Goal: Task Accomplishment & Management: Complete application form

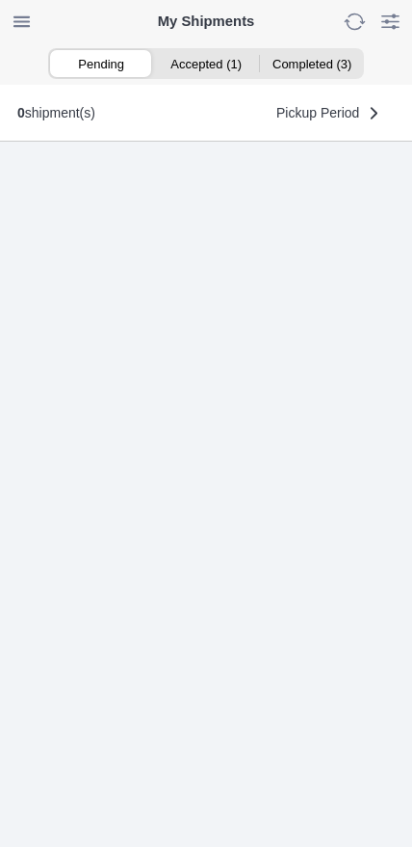
click at [204, 70] on ion-segment-button "Accepted (1)" at bounding box center [205, 63] width 105 height 27
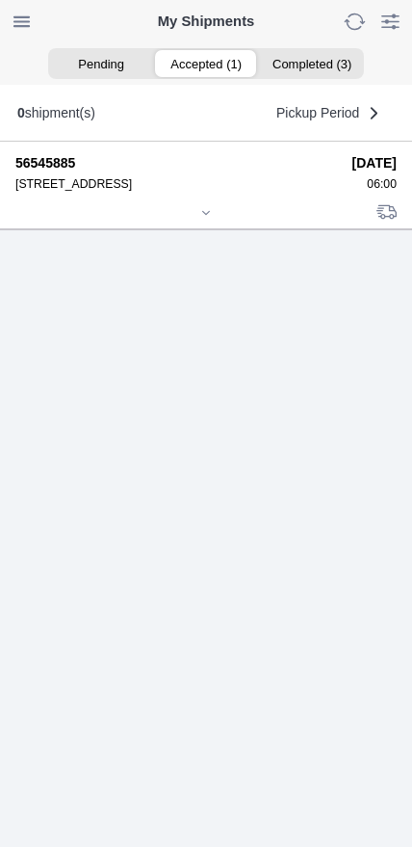
click at [204, 219] on icon at bounding box center [206, 213] width 12 height 12
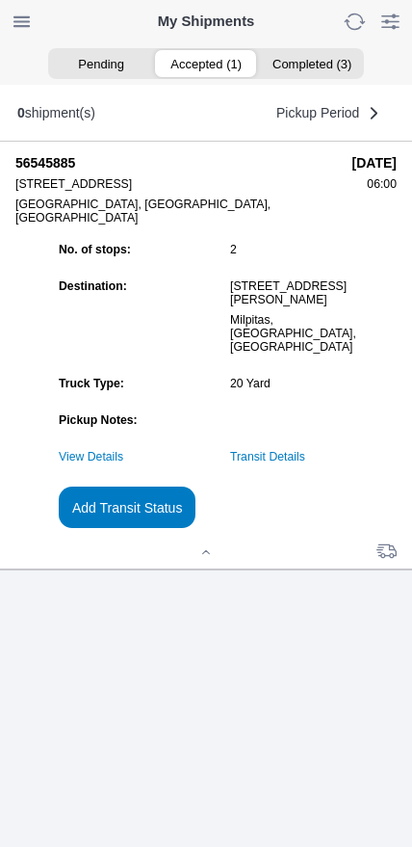
click at [305, 464] on link "Transit Details" at bounding box center [267, 456] width 75 height 13
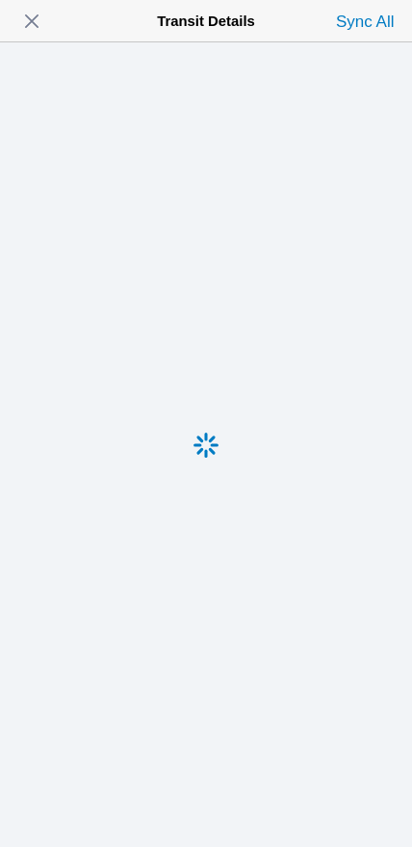
click at [31, 23] on span "button" at bounding box center [31, 21] width 27 height 27
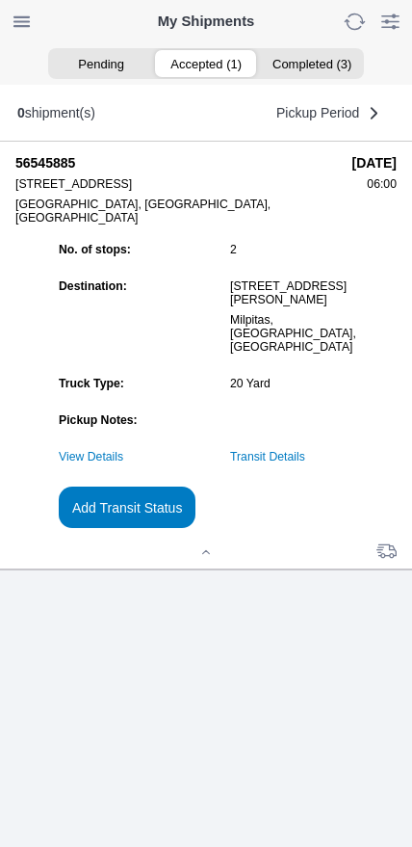
click at [305, 464] on link "Transit Details" at bounding box center [267, 456] width 75 height 13
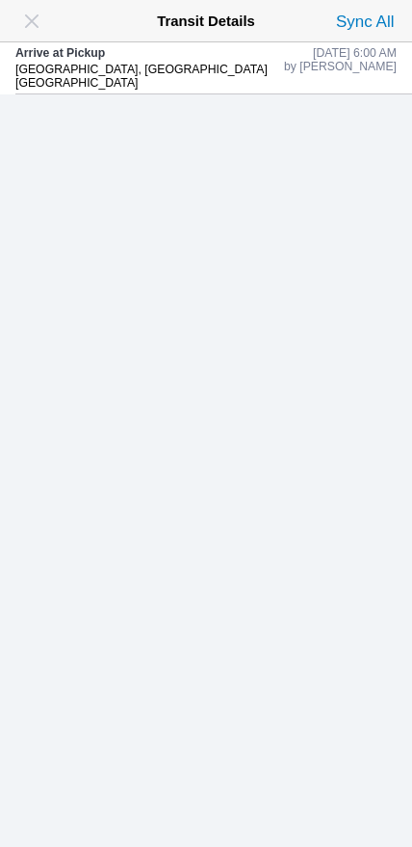
click at [35, 22] on span "button" at bounding box center [31, 21] width 27 height 27
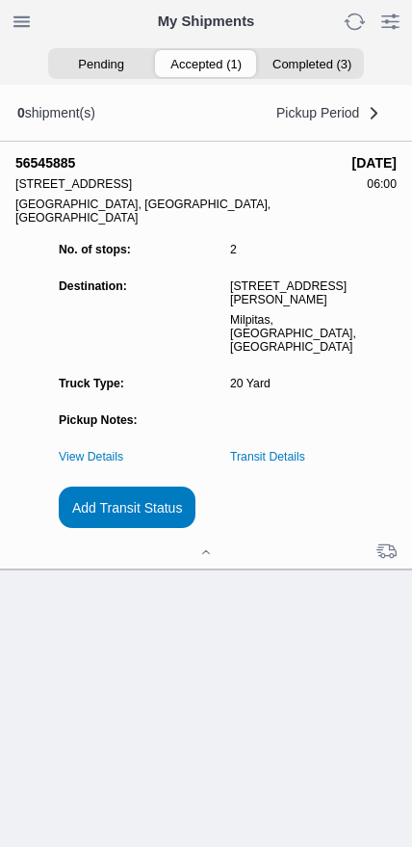
click at [0, 0] on slot "Add Transit Status" at bounding box center [0, 0] width 0 height 0
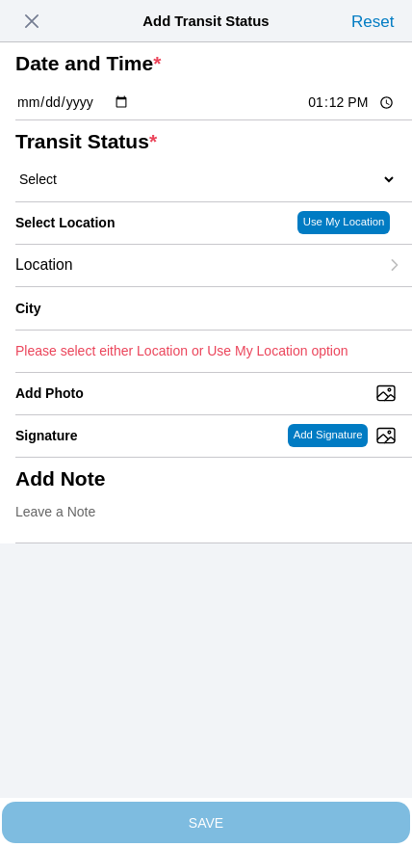
click at [338, 113] on input "13:12" at bounding box center [351, 103] width 91 height 20
type input "06:41"
click at [105, 188] on select "Select Arrive at Drop Off Arrive at Pickup Break Start Break Stop Depart Drop O…" at bounding box center [206, 179] width 382 height 17
select select "DPTPULOC"
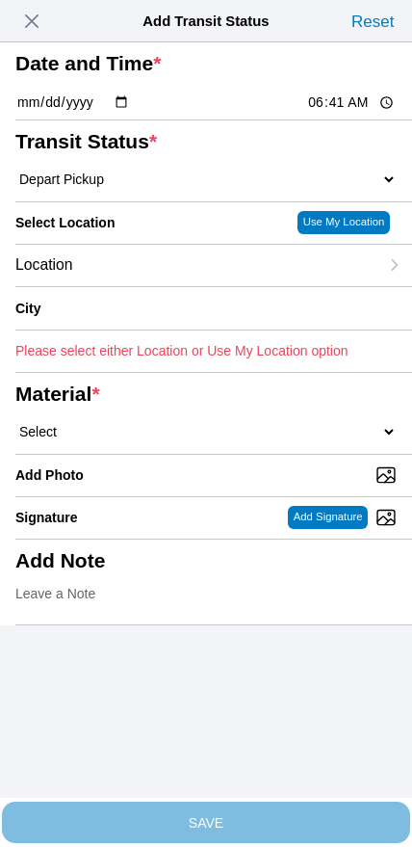
click at [147, 286] on div "Location" at bounding box center [196, 265] width 363 height 41
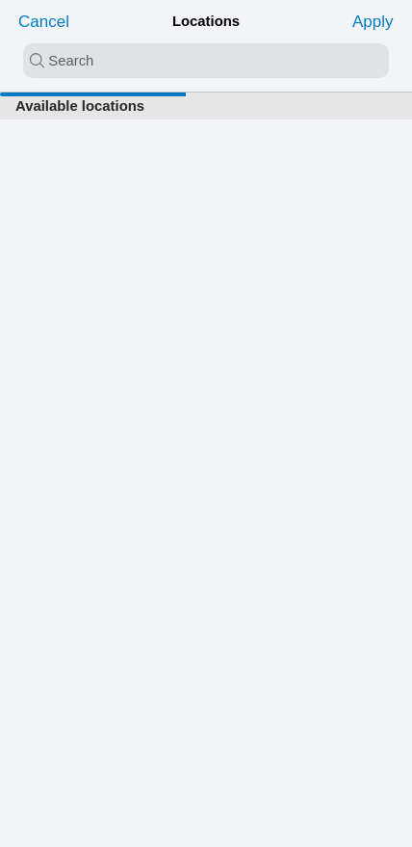
click at [158, 67] on input "search text" at bounding box center [206, 60] width 366 height 35
type input "oak"
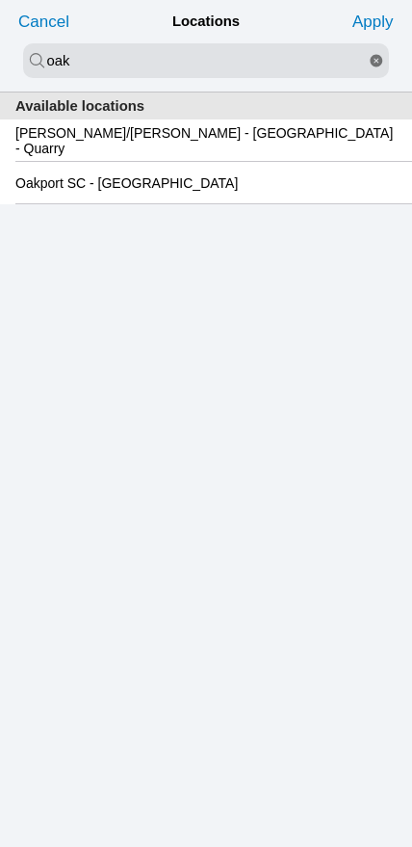
click at [0, 0] on slot "Oakport SC - [GEOGRAPHIC_DATA]" at bounding box center [0, 0] width 0 height 0
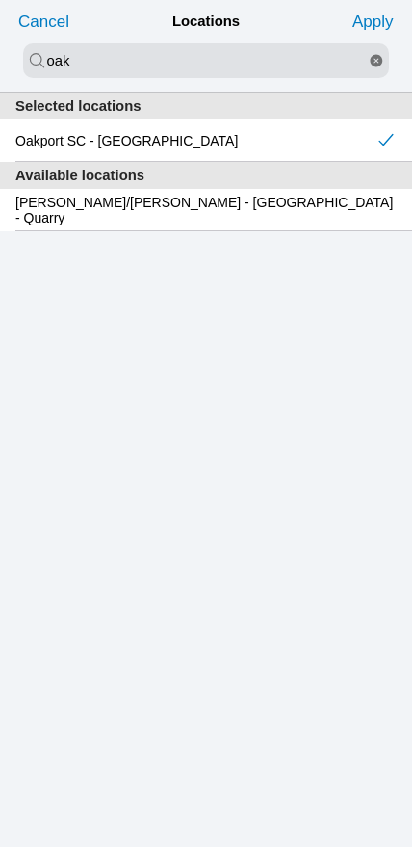
click at [0, 0] on slot "Apply" at bounding box center [0, 0] width 0 height 0
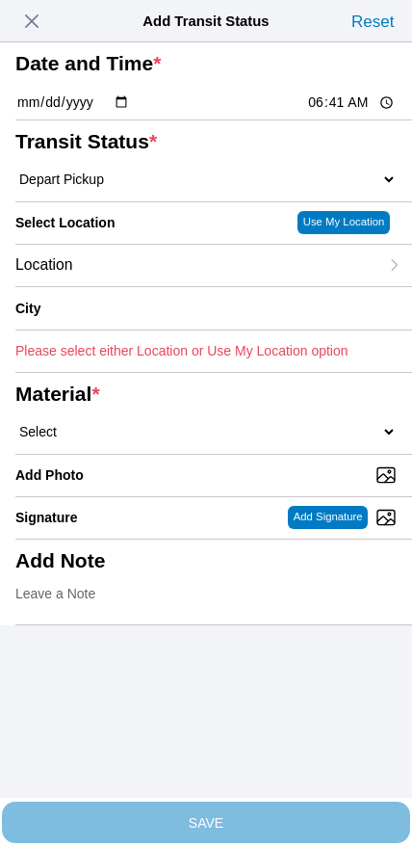
type input "[GEOGRAPHIC_DATA]"
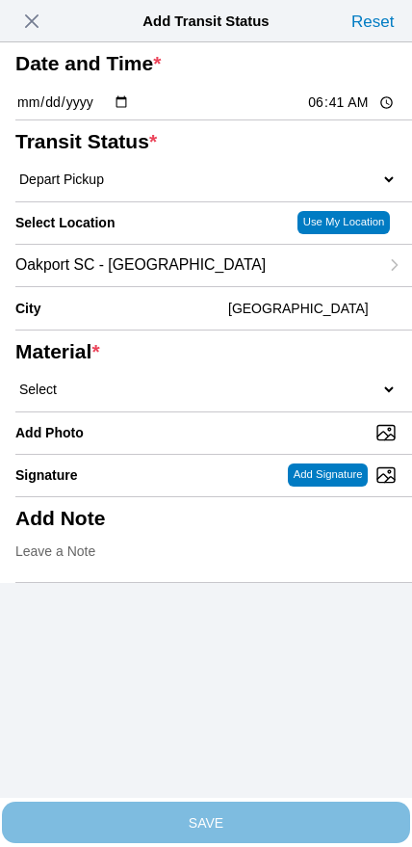
click at [244, 398] on select "Select 1" x 3" Rock 1" x 4" Rock 2" x 4" Rock Asphalt Cold Patch Backfill Spec …" at bounding box center [206, 389] width 382 height 17
select select "708654"
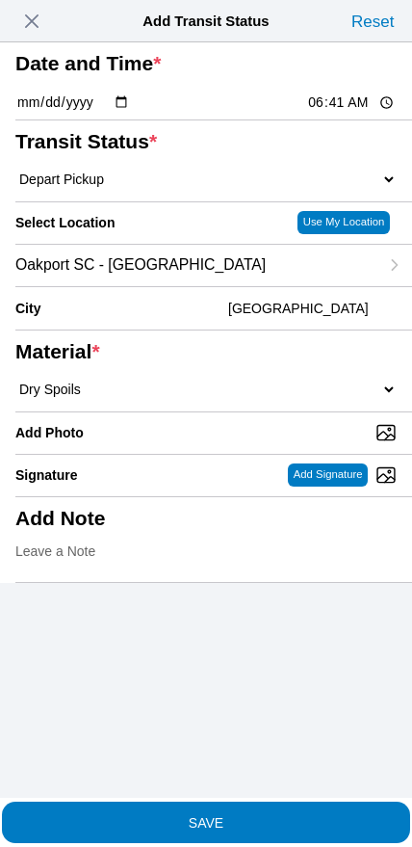
click at [241, 815] on span "SAVE" at bounding box center [206, 821] width 382 height 13
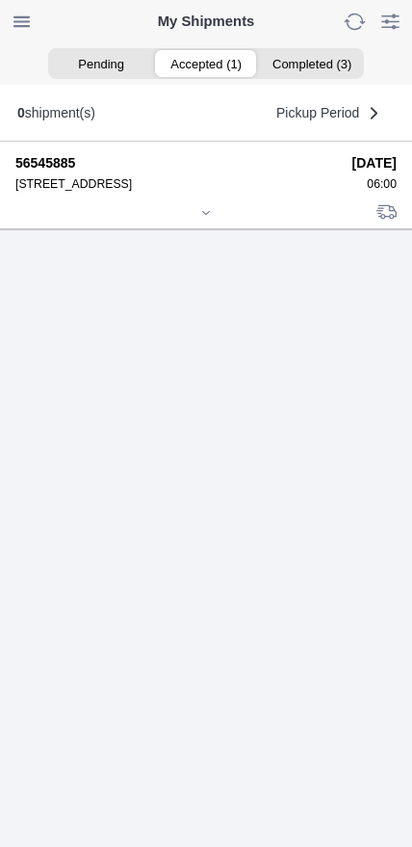
click at [202, 219] on icon at bounding box center [206, 213] width 12 height 12
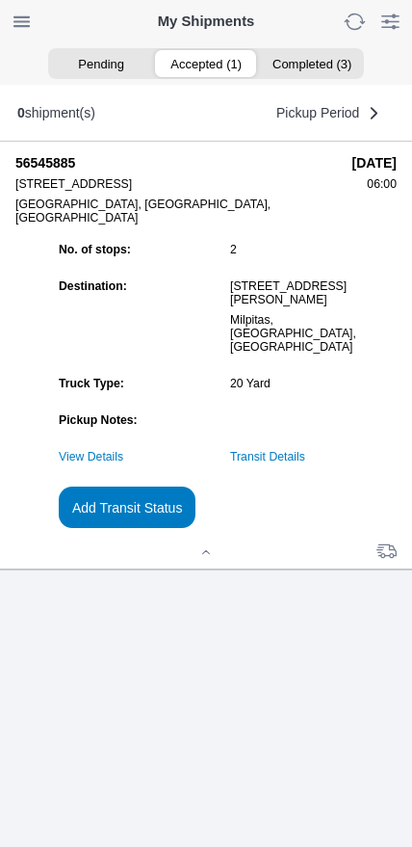
click at [0, 0] on slot "Add Transit Status" at bounding box center [0, 0] width 0 height 0
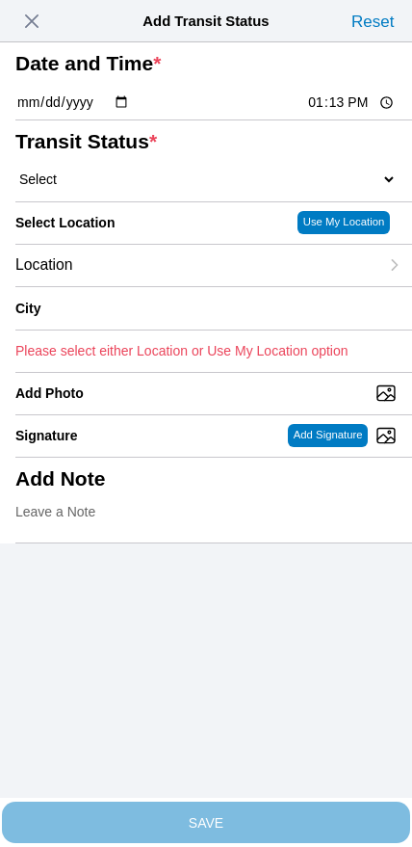
click at [338, 113] on input "13:13" at bounding box center [351, 103] width 91 height 20
type input "08:50"
click at [105, 188] on select "Select Arrive at Drop Off Arrive at Pickup Break Start Break Stop Depart Drop O…" at bounding box center [206, 179] width 382 height 17
select select "DPTDLVLOC"
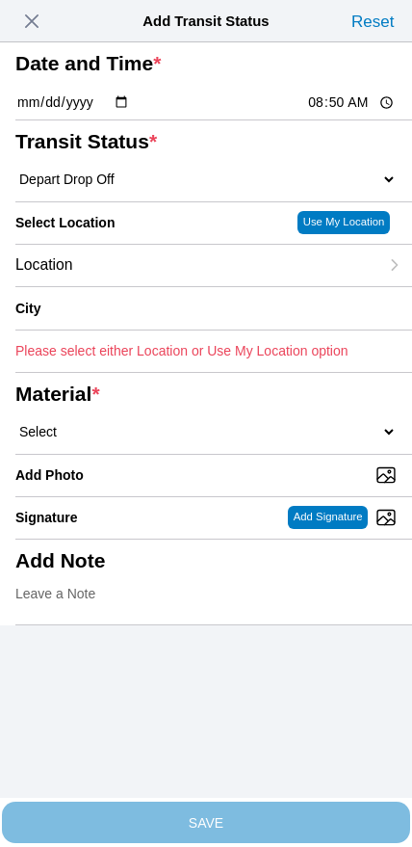
click at [127, 286] on div "Location" at bounding box center [196, 265] width 363 height 41
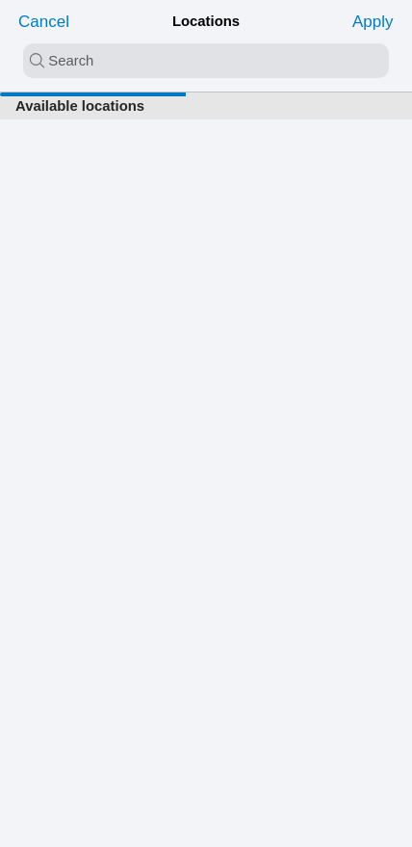
click at [180, 63] on input "search text" at bounding box center [206, 60] width 366 height 35
type input "[PERSON_NAME]"
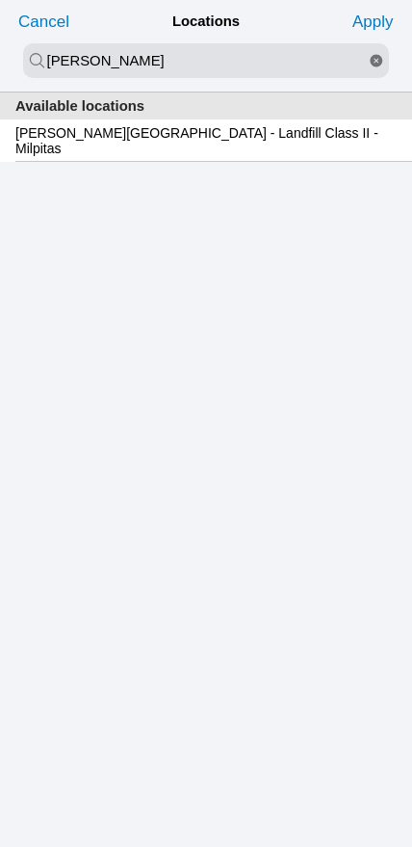
click at [0, 0] on slot "[PERSON_NAME][GEOGRAPHIC_DATA] - Landfill Class II - Milpitas" at bounding box center [0, 0] width 0 height 0
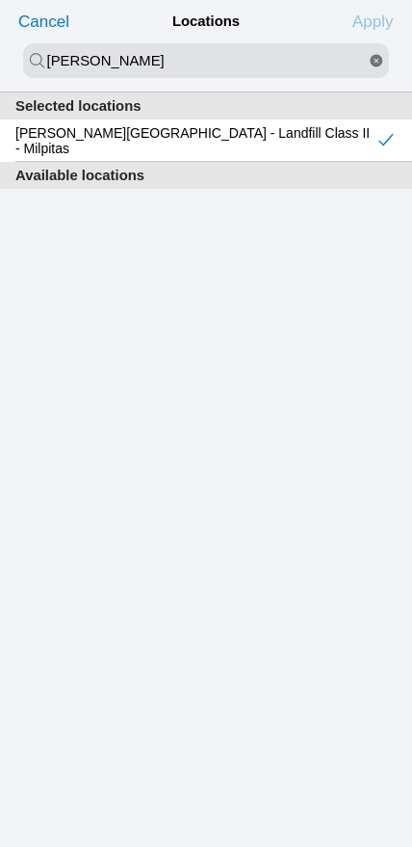
click at [0, 0] on slot "Apply" at bounding box center [0, 0] width 0 height 0
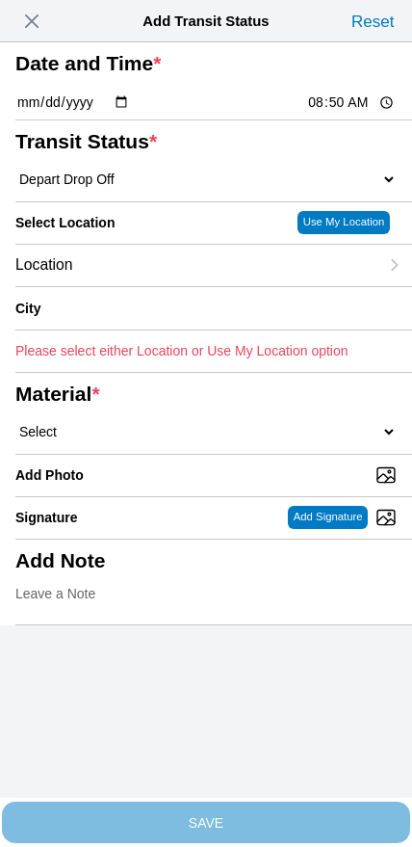
type input "Milpitas"
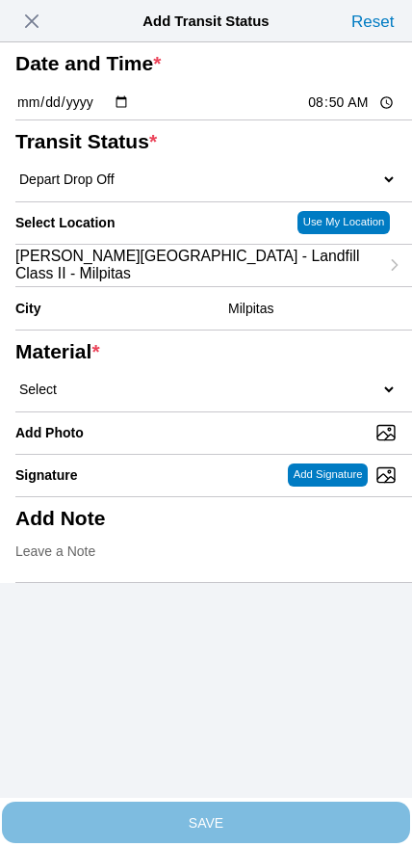
click at [239, 398] on select "Select 1" x 3" Rock 1" x 4" Rock 2" x 4" Rock Asphalt Cold Patch Backfill Spec …" at bounding box center [206, 389] width 382 height 17
select select "708654"
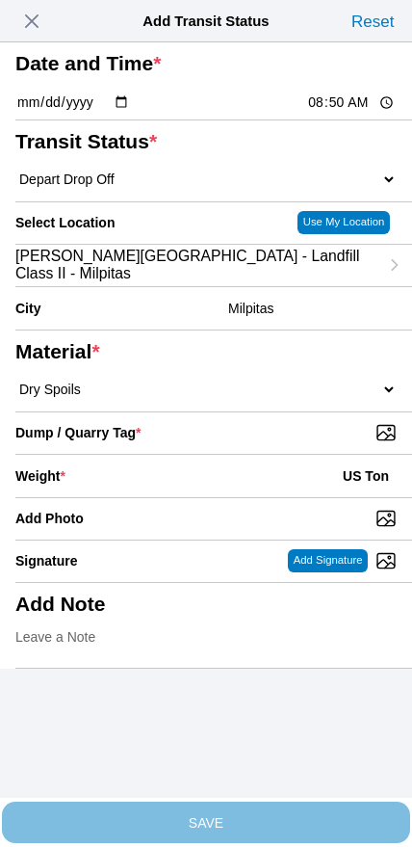
click at [280, 443] on input "Dump / Quarry Tag *" at bounding box center [213, 432] width 397 height 21
type input "C:\fakepath\image.jpg"
click at [173, 497] on div "Weight * US Ton" at bounding box center [206, 476] width 382 height 42
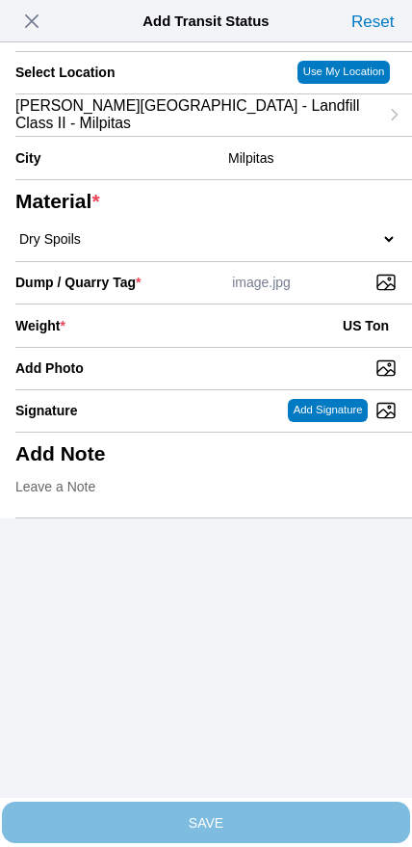
scroll to position [173, 0]
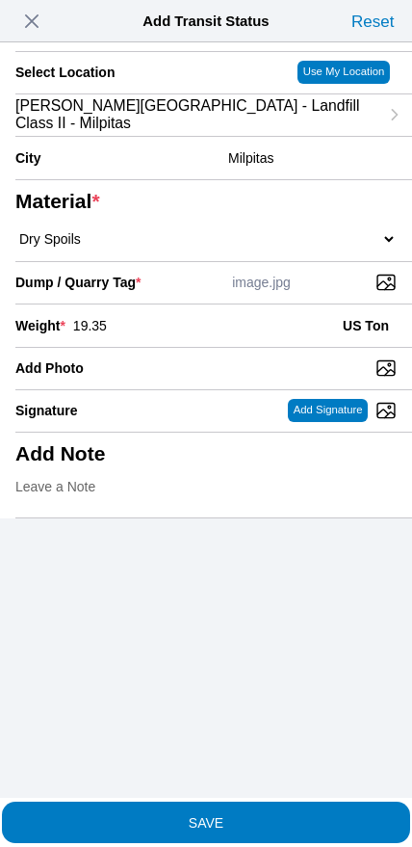
type input "19.35"
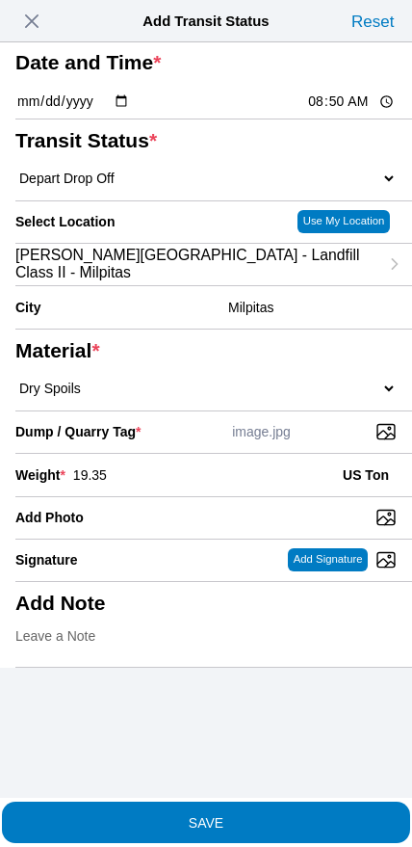
scroll to position [27, 0]
click at [243, 815] on span "SAVE" at bounding box center [206, 821] width 382 height 13
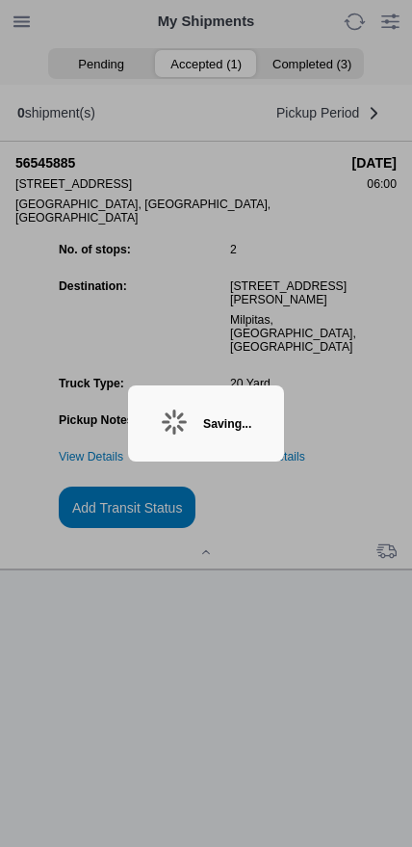
click at [360, 556] on ion-backdrop at bounding box center [206, 423] width 412 height 847
click at [203, 417] on div "Saving..." at bounding box center [227, 423] width 48 height 13
click at [203, 418] on div "Saving..." at bounding box center [227, 423] width 48 height 13
click at [203, 419] on div "Saving..." at bounding box center [227, 423] width 48 height 13
click at [226, 422] on div "Saving..." at bounding box center [227, 423] width 48 height 13
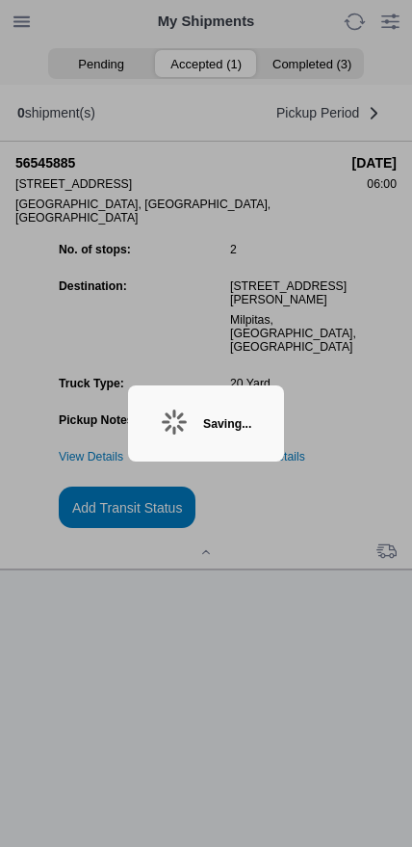
click at [232, 417] on div "Saving..." at bounding box center [227, 423] width 48 height 13
click at [233, 430] on div "Saving..." at bounding box center [227, 423] width 48 height 13
click at [185, 418] on div "Saving..." at bounding box center [206, 423] width 156 height 76
click at [170, 428] on icon at bounding box center [174, 422] width 39 height 39
click at [203, 425] on div "Saving..." at bounding box center [227, 423] width 48 height 13
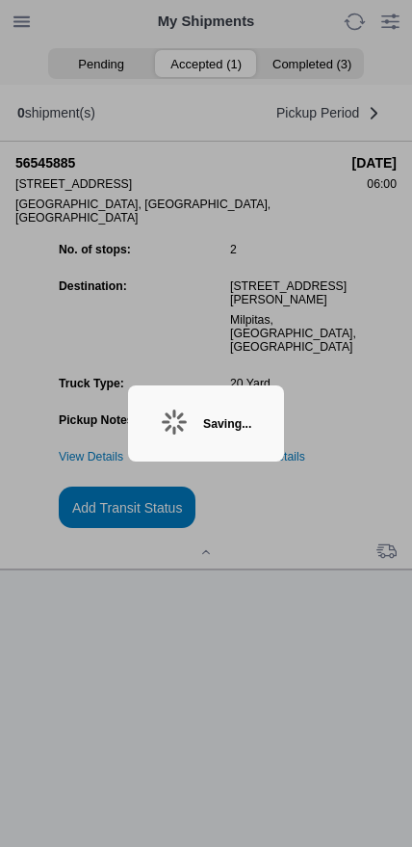
click at [236, 418] on div "Saving..." at bounding box center [227, 423] width 48 height 13
click at [358, 554] on ion-backdrop at bounding box center [206, 423] width 412 height 847
click at [347, 552] on ion-backdrop at bounding box center [206, 423] width 412 height 847
click at [252, 425] on div "Saving..." at bounding box center [227, 423] width 48 height 13
click at [243, 421] on div "Saving..." at bounding box center [227, 423] width 48 height 13
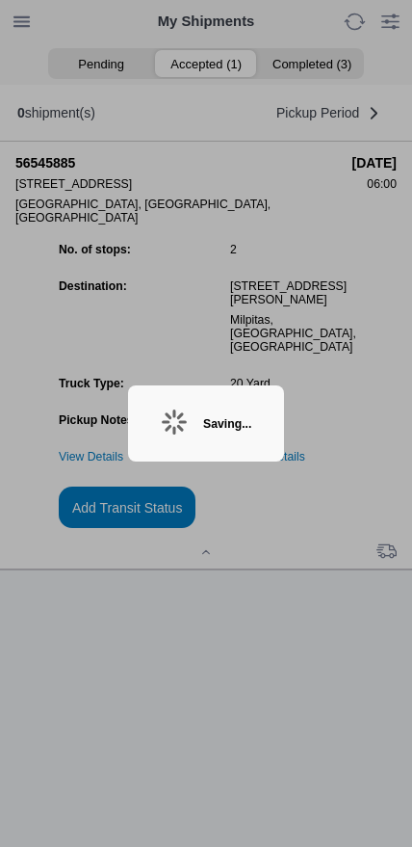
click at [230, 424] on div "Saving..." at bounding box center [227, 423] width 48 height 13
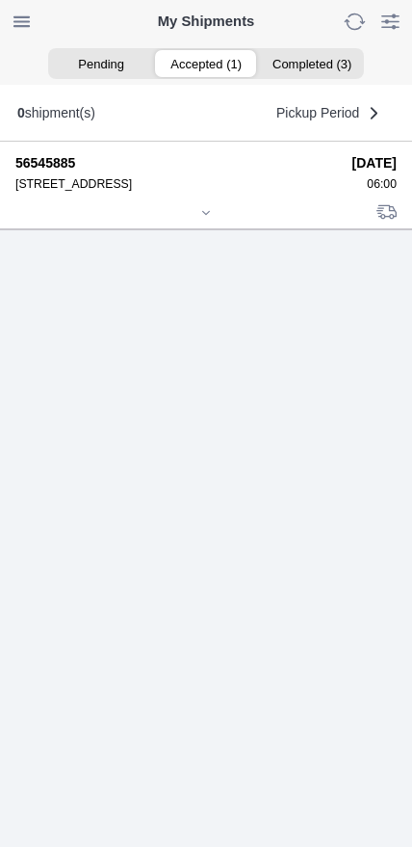
click at [200, 219] on icon at bounding box center [206, 213] width 12 height 12
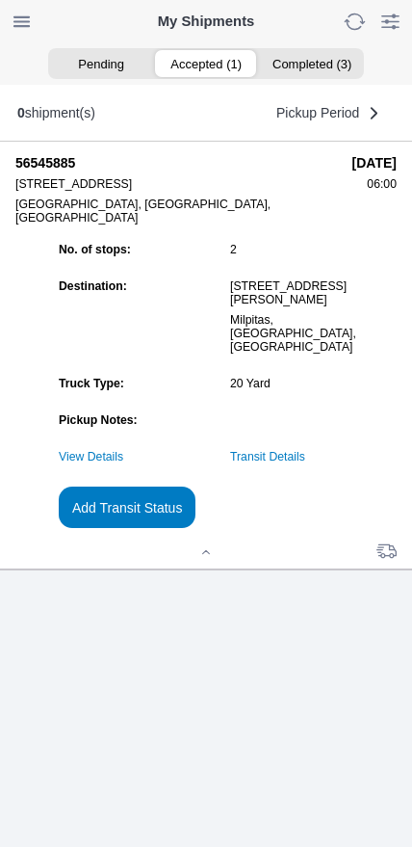
click at [291, 464] on link "Transit Details" at bounding box center [267, 456] width 75 height 13
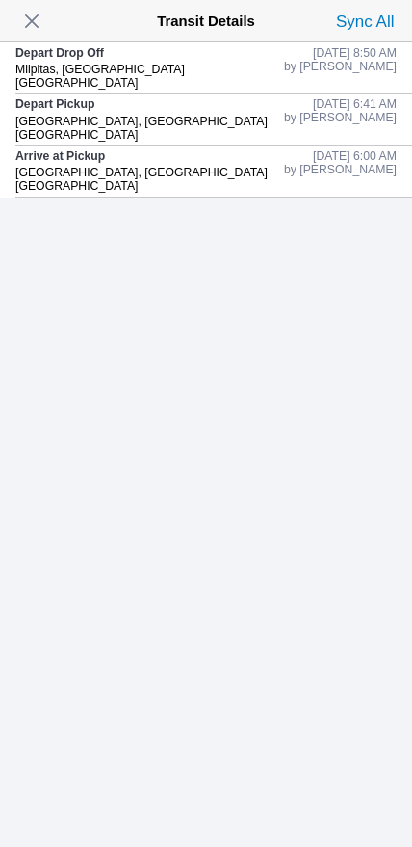
click at [23, 24] on span "button" at bounding box center [31, 21] width 27 height 27
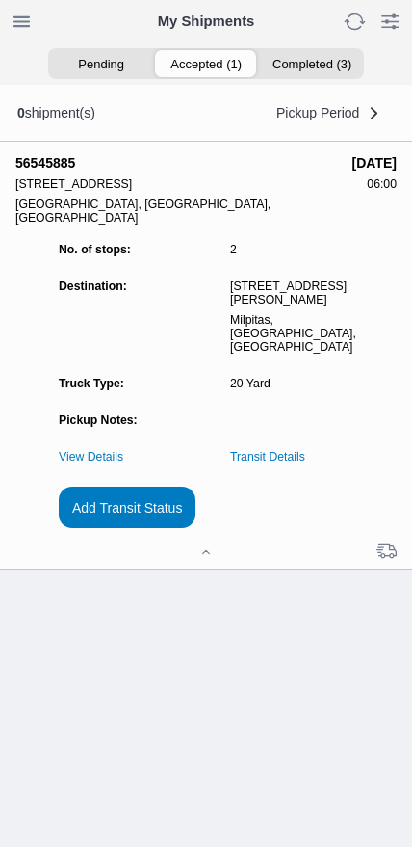
click at [0, 0] on slot "Add Transit Status" at bounding box center [0, 0] width 0 height 0
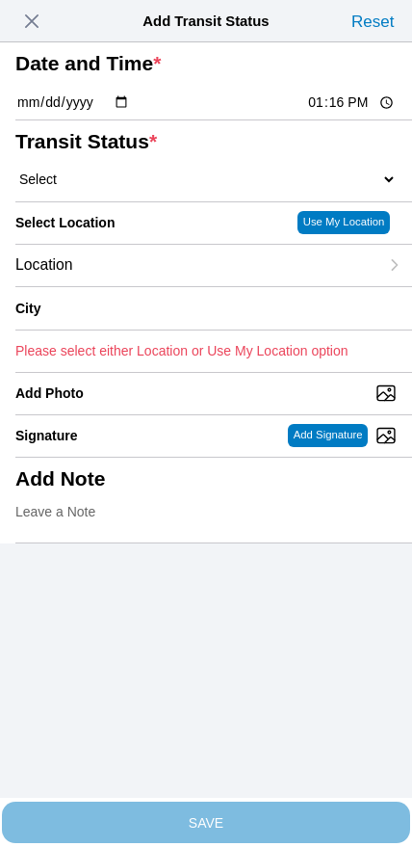
click at [313, 113] on input "13:16" at bounding box center [351, 103] width 91 height 20
type input "10:00"
click at [110, 188] on select "Select Arrive at Drop Off Arrive at Pickup Break Start Break Stop Depart Drop O…" at bounding box center [206, 179] width 382 height 17
select select "DPTPULOC"
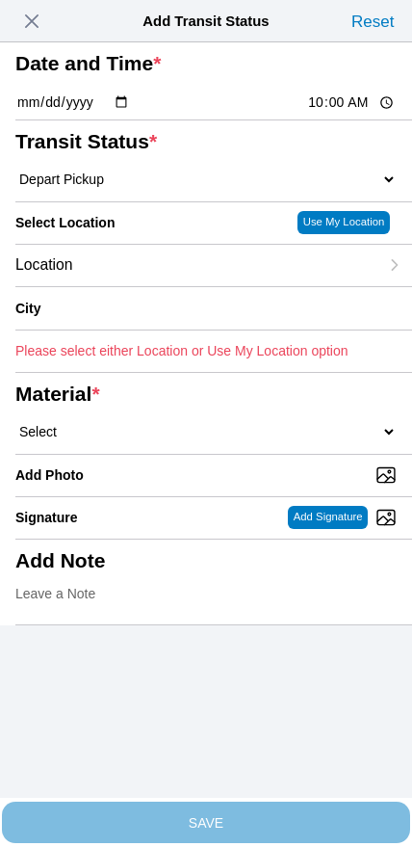
click at [129, 286] on div "Location" at bounding box center [196, 265] width 363 height 41
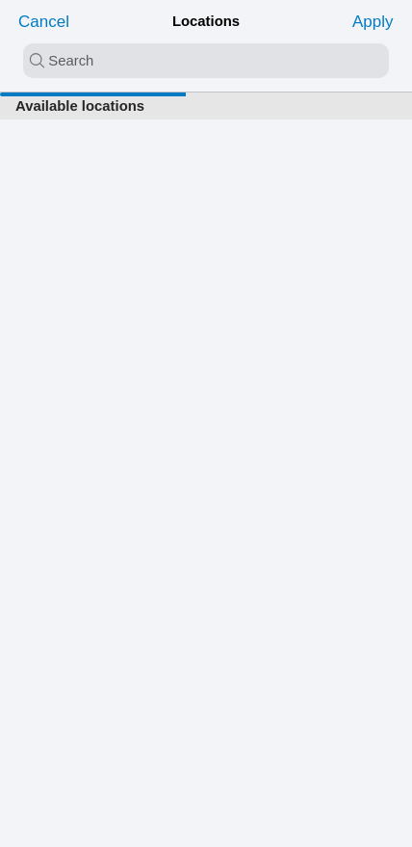
click at [193, 72] on input "search text" at bounding box center [206, 60] width 366 height 35
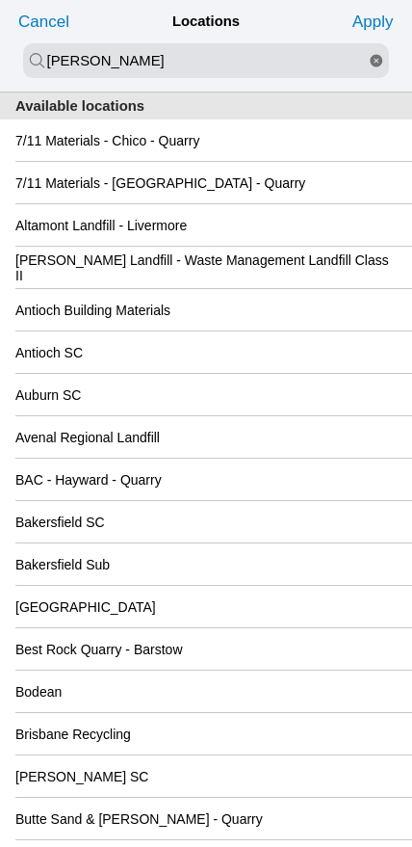
type input "[PERSON_NAME]"
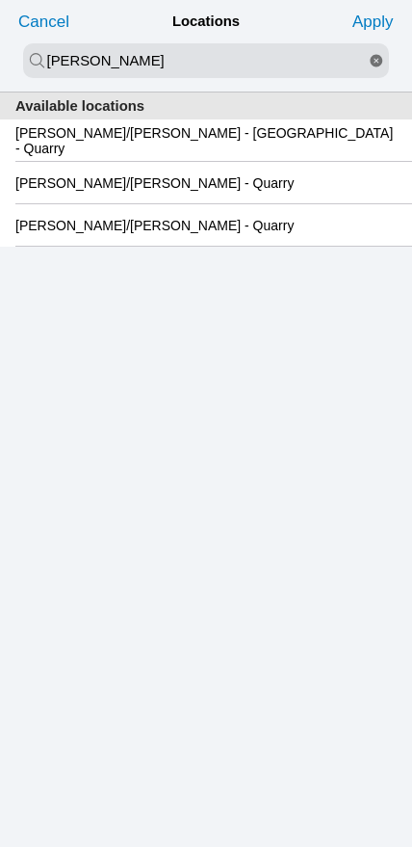
click at [0, 0] on slot "[PERSON_NAME]/[PERSON_NAME] - [GEOGRAPHIC_DATA] - Quarry" at bounding box center [0, 0] width 0 height 0
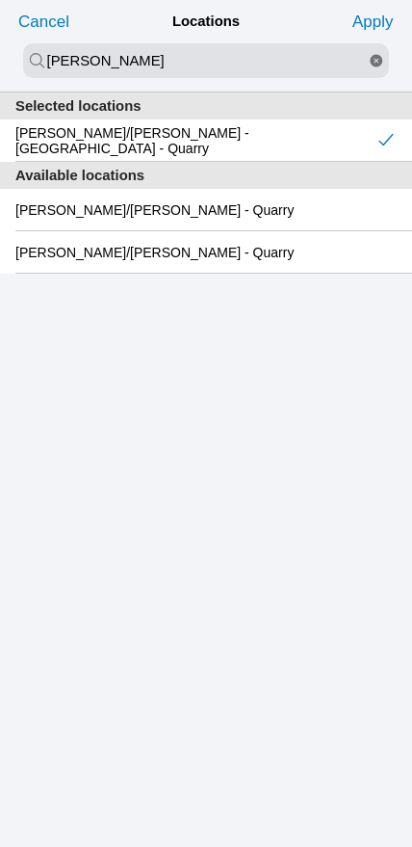
click at [0, 0] on slot "Apply" at bounding box center [0, 0] width 0 height 0
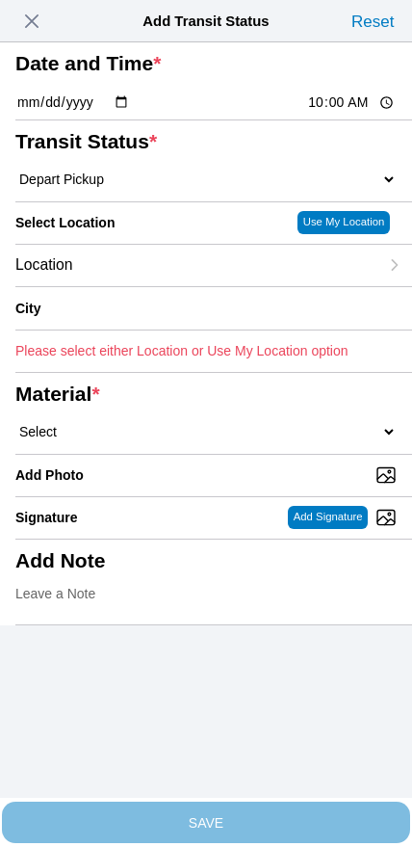
type input "[GEOGRAPHIC_DATA]"
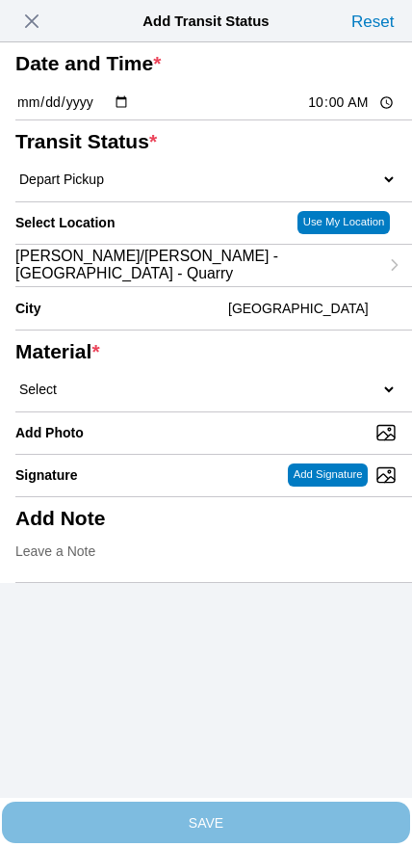
click at [238, 398] on select "Select 1" x 3" Rock 1" x 4" Rock 2" x 4" Rock Asphalt Cold Patch Backfill Spec …" at bounding box center [206, 389] width 382 height 17
select select "708650"
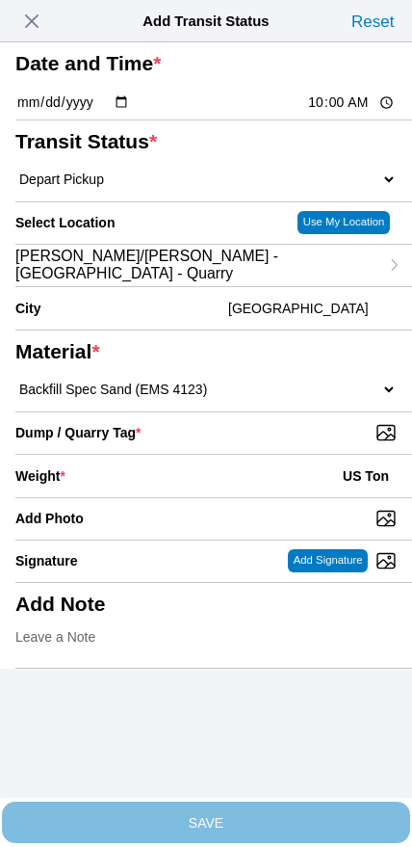
click at [276, 443] on input "Dump / Quarry Tag *" at bounding box center [213, 432] width 397 height 21
type input "C:\fakepath\image.jpg"
click at [170, 497] on div "Weight * US Ton" at bounding box center [206, 476] width 382 height 42
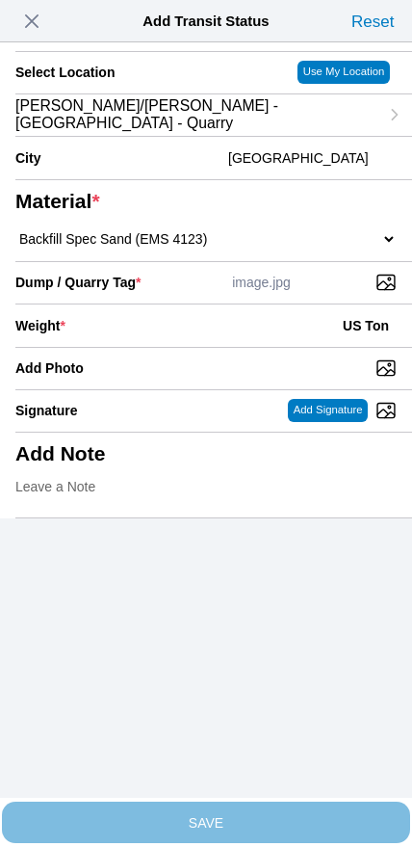
scroll to position [173, 0]
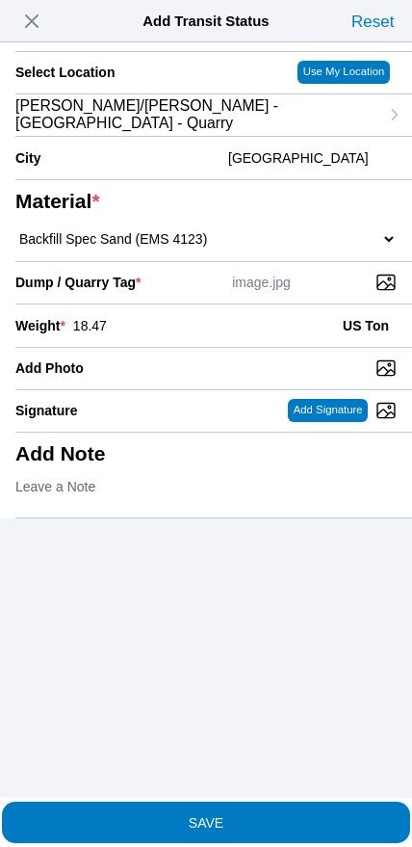
type input "18.47"
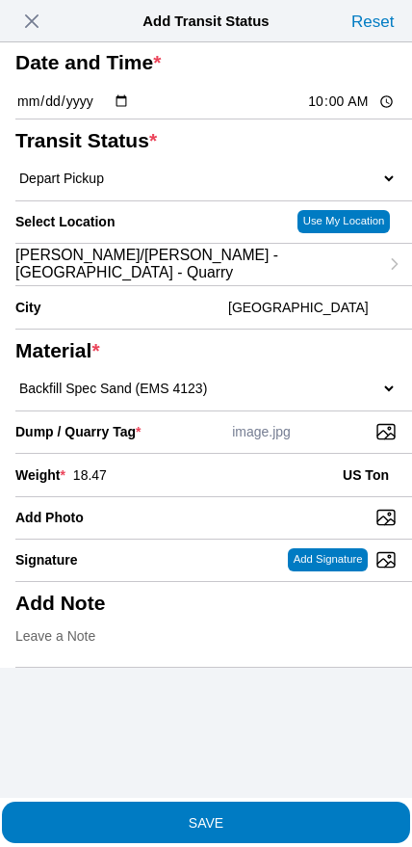
scroll to position [57, 0]
click at [266, 815] on span "SAVE" at bounding box center [206, 821] width 382 height 13
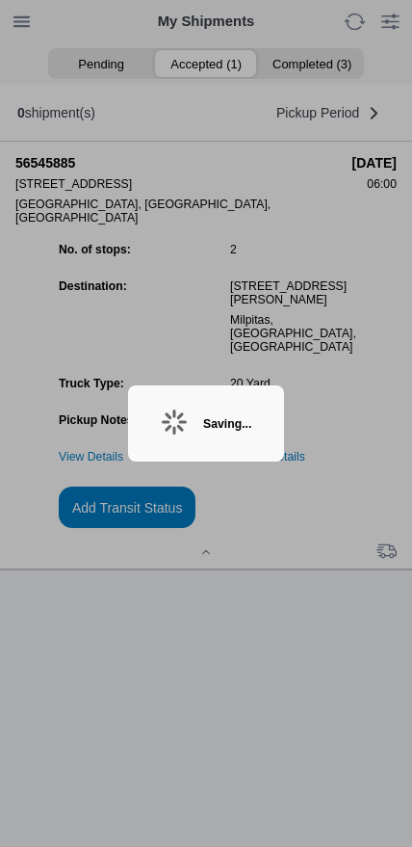
click at [204, 426] on div "Saving..." at bounding box center [227, 423] width 48 height 13
click at [220, 408] on div "Saving..." at bounding box center [206, 423] width 156 height 76
click at [235, 424] on div "Saving..." at bounding box center [227, 423] width 48 height 13
click at [226, 422] on div "Saving..." at bounding box center [227, 423] width 48 height 13
click at [232, 421] on div "Saving..." at bounding box center [227, 423] width 48 height 13
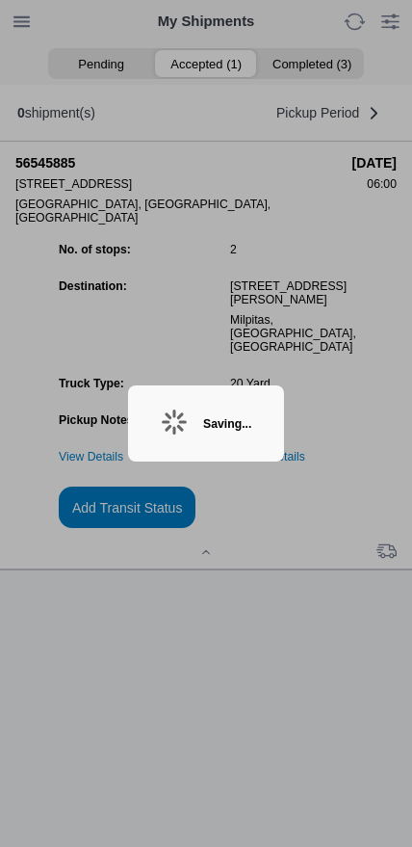
click at [221, 428] on div "Saving..." at bounding box center [227, 423] width 48 height 13
click at [252, 425] on div "Saving..." at bounding box center [227, 423] width 48 height 13
click at [252, 418] on div "Saving..." at bounding box center [227, 423] width 48 height 13
click at [235, 417] on div "Saving..." at bounding box center [227, 423] width 48 height 13
click at [252, 423] on div "Saving..." at bounding box center [227, 423] width 48 height 13
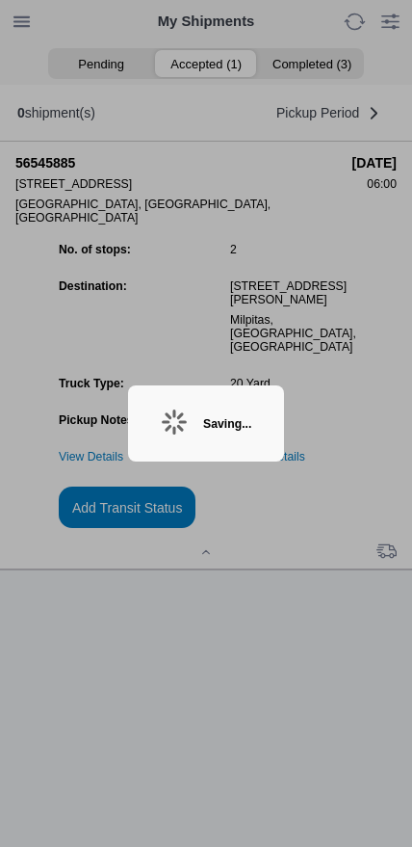
click at [211, 418] on div "Saving..." at bounding box center [227, 423] width 48 height 13
click at [208, 426] on div "Saving..." at bounding box center [227, 423] width 48 height 13
click at [203, 417] on div "Saving..." at bounding box center [227, 423] width 48 height 13
click at [206, 421] on div "Saving..." at bounding box center [227, 423] width 48 height 13
click at [210, 419] on div "Saving..." at bounding box center [227, 423] width 48 height 13
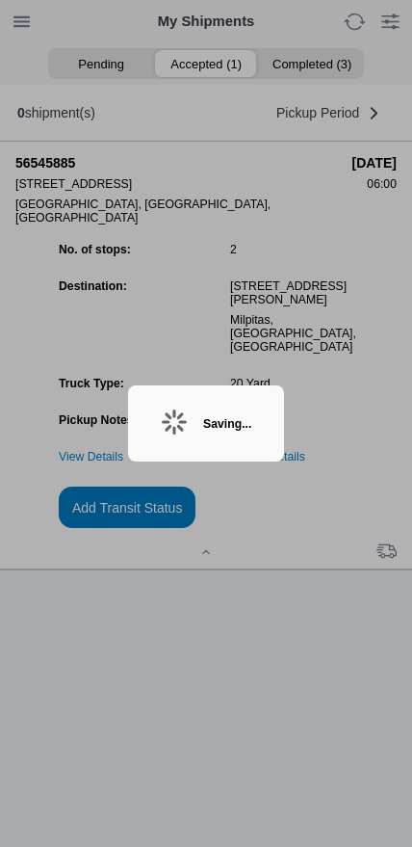
click at [196, 438] on div "Saving..." at bounding box center [206, 423] width 156 height 76
click at [194, 441] on div "Saving..." at bounding box center [206, 423] width 156 height 76
click at [203, 429] on div "Saving..." at bounding box center [227, 423] width 48 height 13
click at [203, 424] on div "Saving..." at bounding box center [227, 423] width 48 height 13
click at [192, 436] on div "Saving..." at bounding box center [206, 423] width 156 height 76
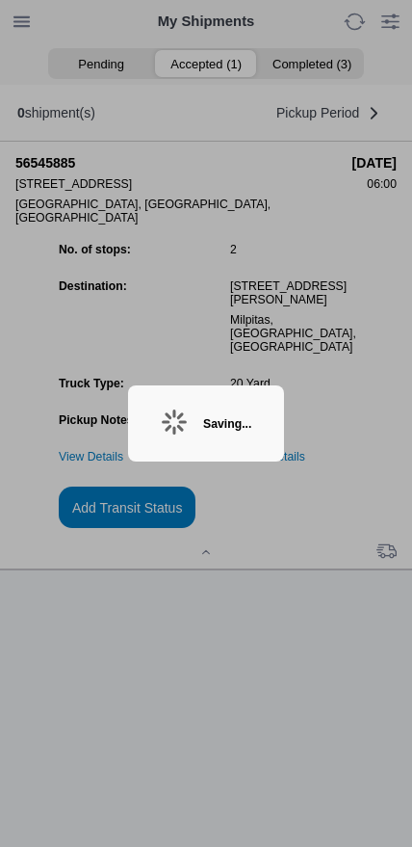
click at [243, 422] on div "Saving..." at bounding box center [227, 423] width 48 height 13
click at [230, 417] on div "Saving..." at bounding box center [227, 423] width 48 height 13
click at [209, 424] on div "Saving..." at bounding box center [227, 423] width 48 height 13
click at [212, 428] on div "Saving..." at bounding box center [227, 423] width 48 height 13
click at [203, 431] on div "Saving..." at bounding box center [227, 423] width 48 height 13
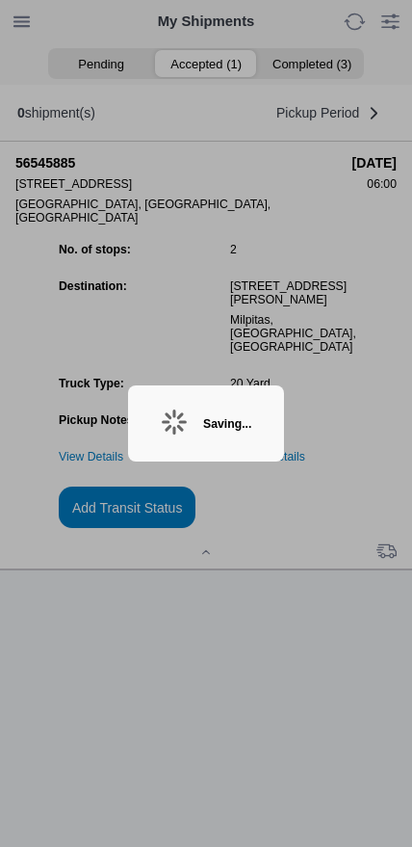
click at [199, 437] on div "Saving..." at bounding box center [206, 423] width 156 height 76
click at [178, 423] on div "Saving..." at bounding box center [206, 423] width 156 height 76
click at [211, 428] on div "Saving..." at bounding box center [227, 423] width 48 height 13
click at [203, 429] on div "Saving..." at bounding box center [227, 423] width 48 height 13
click at [203, 417] on div "Saving..." at bounding box center [227, 423] width 48 height 13
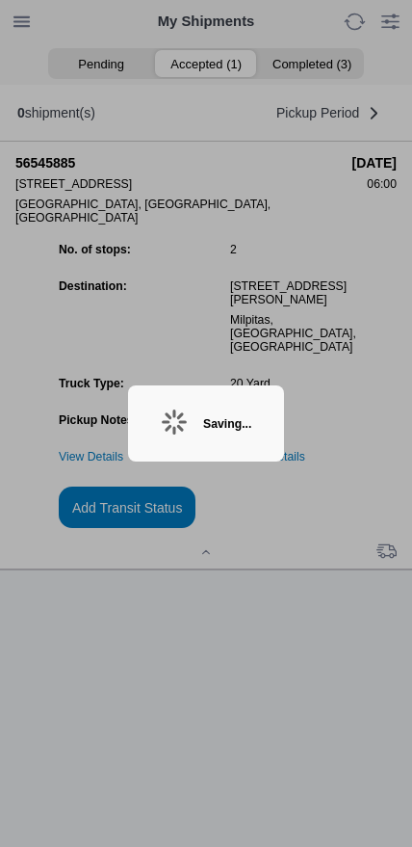
click at [185, 407] on div "Saving..." at bounding box center [206, 423] width 156 height 76
click at [242, 712] on ion-backdrop at bounding box center [206, 423] width 412 height 847
click at [316, 636] on ion-backdrop at bounding box center [206, 423] width 412 height 847
click at [203, 429] on div "Saving..." at bounding box center [227, 423] width 48 height 13
click at [212, 419] on div "Saving..." at bounding box center [227, 423] width 48 height 13
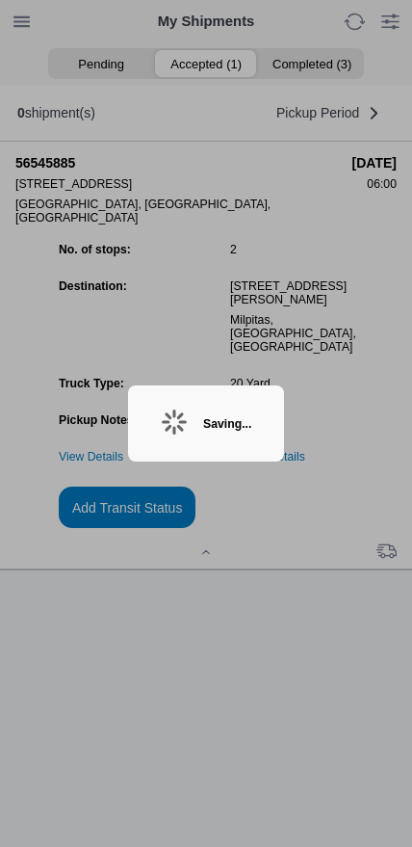
click at [216, 419] on div "Saving..." at bounding box center [227, 423] width 48 height 13
click at [199, 404] on div "Saving..." at bounding box center [206, 423] width 156 height 76
click at [212, 453] on div "Saving..." at bounding box center [206, 423] width 156 height 76
click at [216, 428] on div "Saving..." at bounding box center [227, 423] width 48 height 13
click at [221, 424] on div "Saving..." at bounding box center [227, 423] width 48 height 13
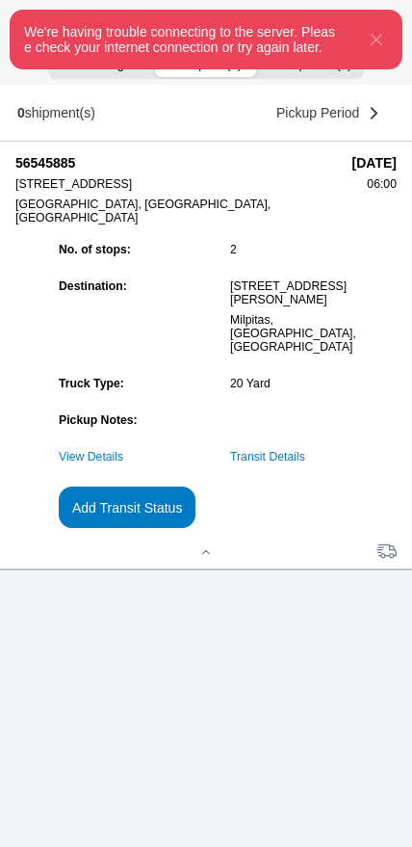
click at [365, 51] on icon "button" at bounding box center [376, 39] width 23 height 23
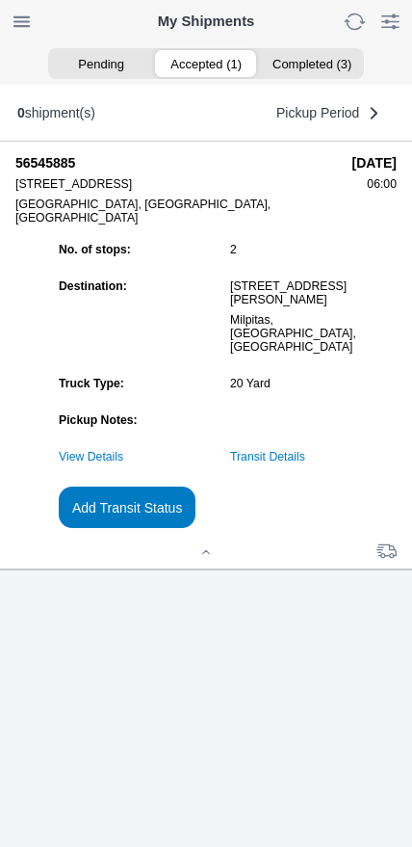
click at [305, 464] on link "Transit Details" at bounding box center [267, 456] width 75 height 13
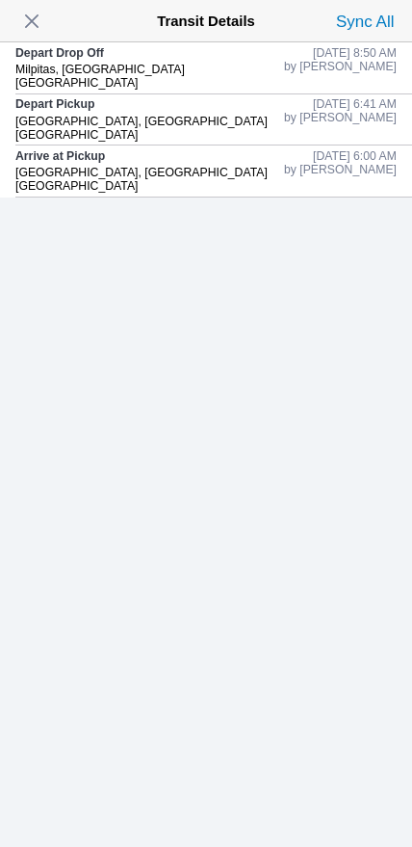
click at [33, 22] on span "button" at bounding box center [31, 21] width 27 height 27
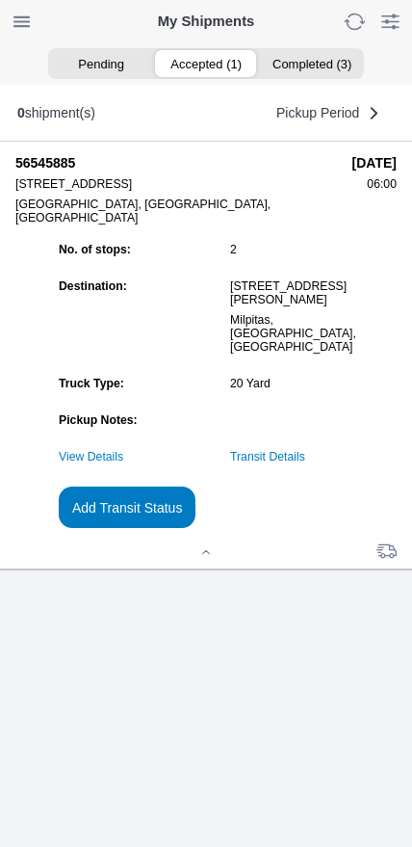
click at [0, 0] on slot "Add Transit Status" at bounding box center [0, 0] width 0 height 0
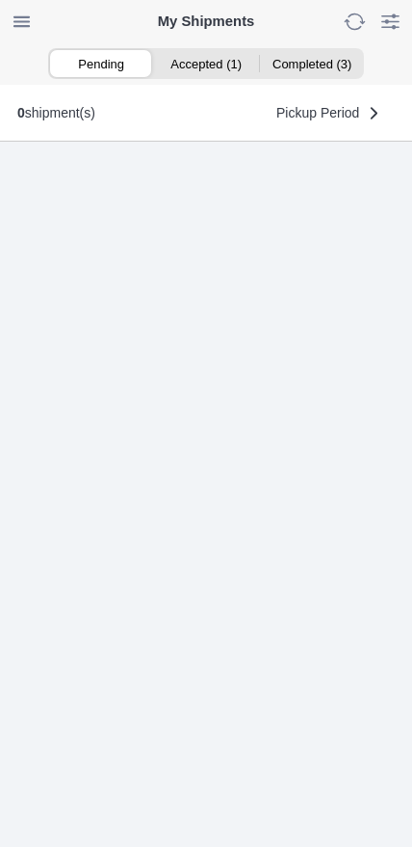
click at [206, 79] on ion-segment "Pending Accepted (1) Completed (3)" at bounding box center [206, 63] width 316 height 31
click at [199, 66] on ion-segment-button "Accepted (1)" at bounding box center [205, 63] width 105 height 27
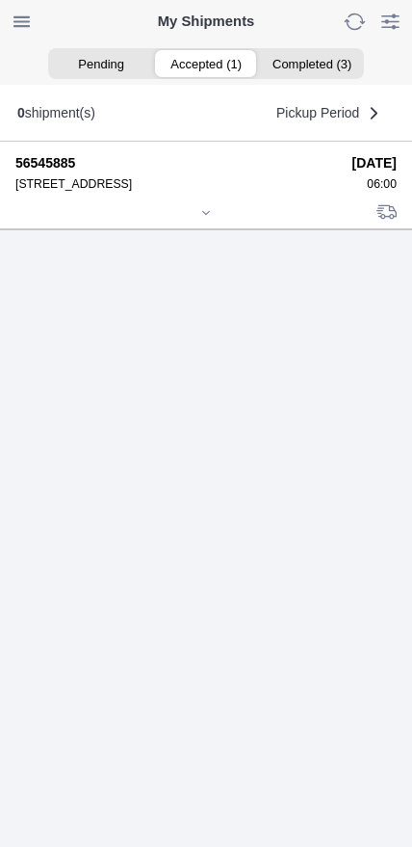
click at [200, 219] on icon at bounding box center [206, 213] width 12 height 12
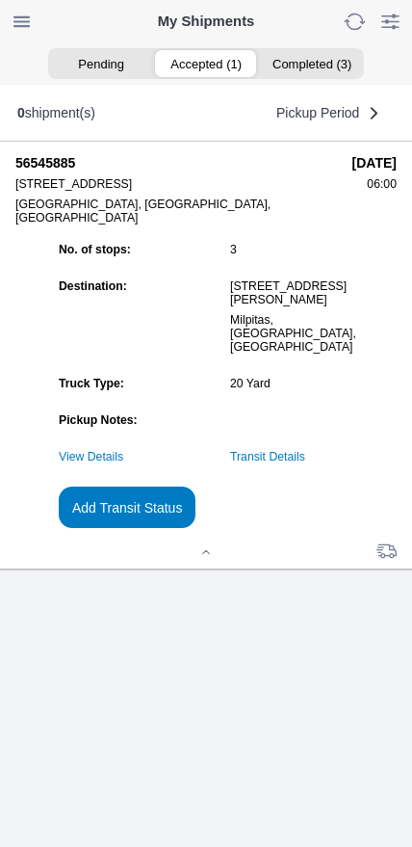
click at [0, 0] on slot "Add Transit Status" at bounding box center [0, 0] width 0 height 0
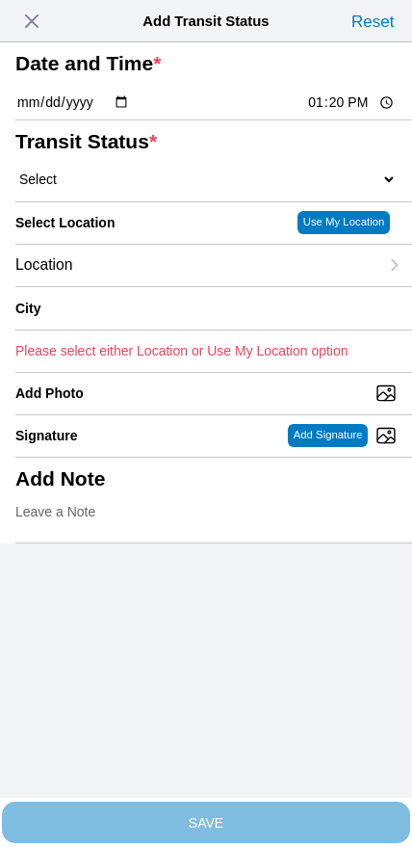
click at [322, 113] on input "13:20" at bounding box center [351, 103] width 91 height 20
type input "10:00"
click at [97, 188] on select "Select Arrive at Drop Off Arrive at Pickup Break Start Break Stop Depart Drop O…" at bounding box center [206, 179] width 382 height 17
select select "DPTPULOC"
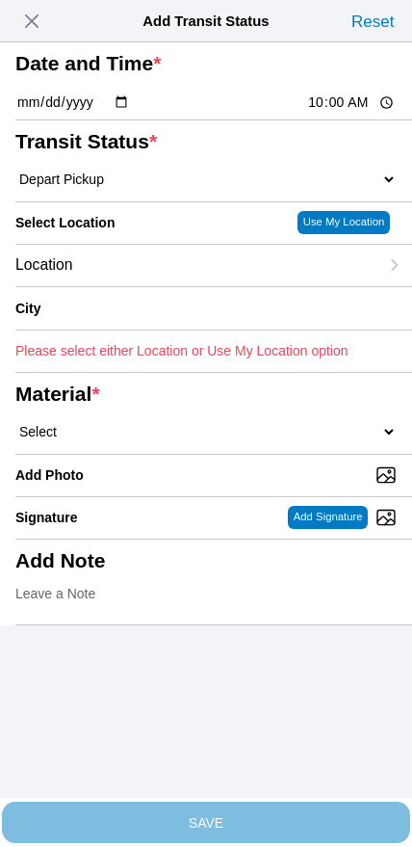
click at [142, 286] on div "Location" at bounding box center [196, 265] width 363 height 41
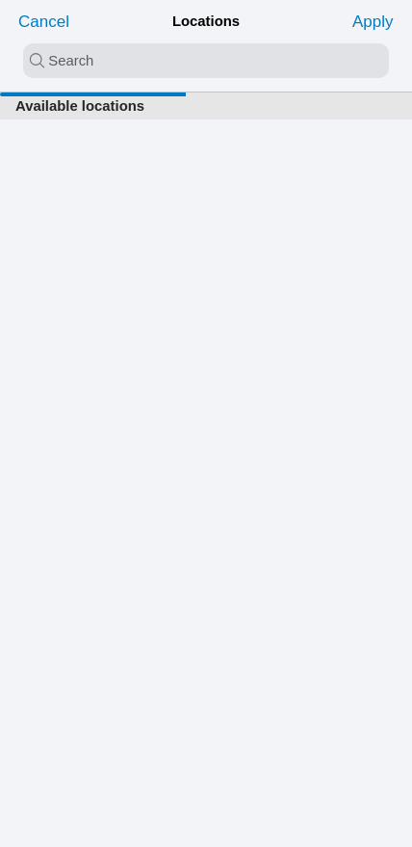
click at [176, 73] on input "search text" at bounding box center [206, 60] width 366 height 35
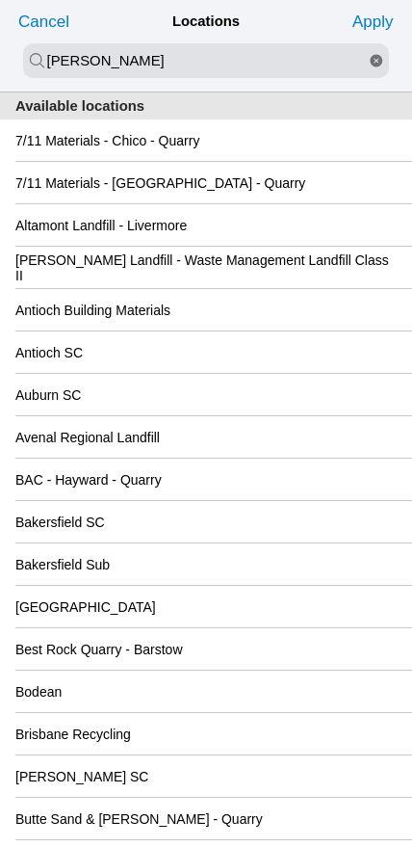
type input "[PERSON_NAME]"
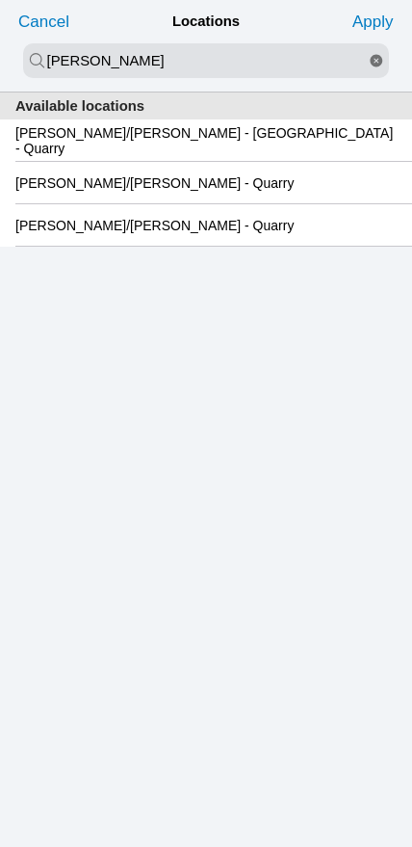
click at [0, 0] on slot "[PERSON_NAME]/[PERSON_NAME] - [GEOGRAPHIC_DATA] - Quarry" at bounding box center [0, 0] width 0 height 0
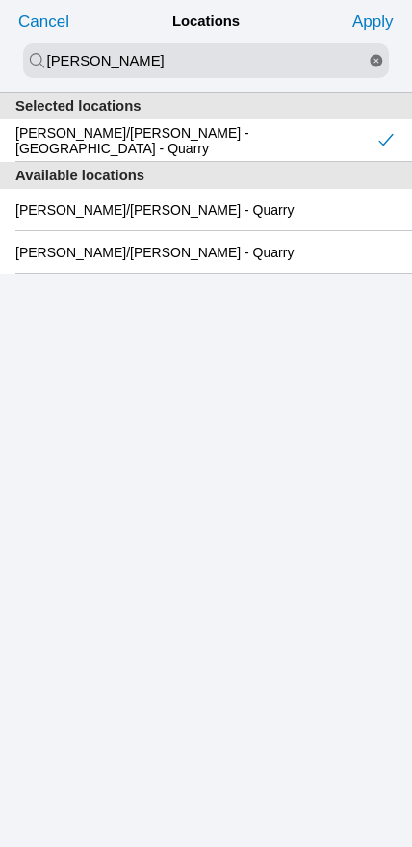
click at [0, 0] on slot "Apply" at bounding box center [0, 0] width 0 height 0
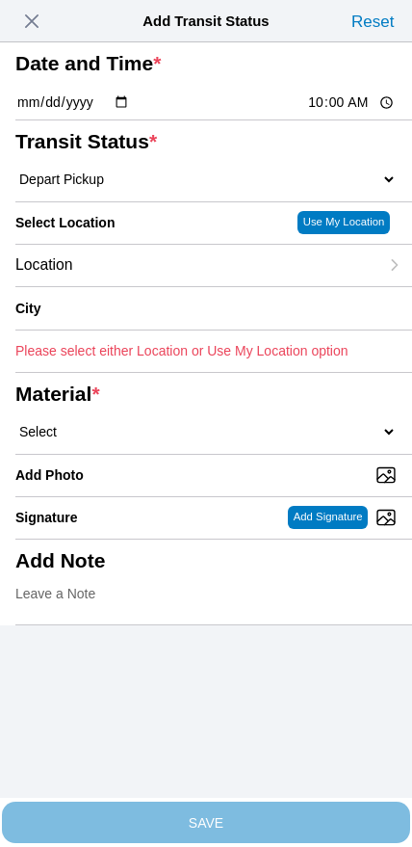
type input "[GEOGRAPHIC_DATA]"
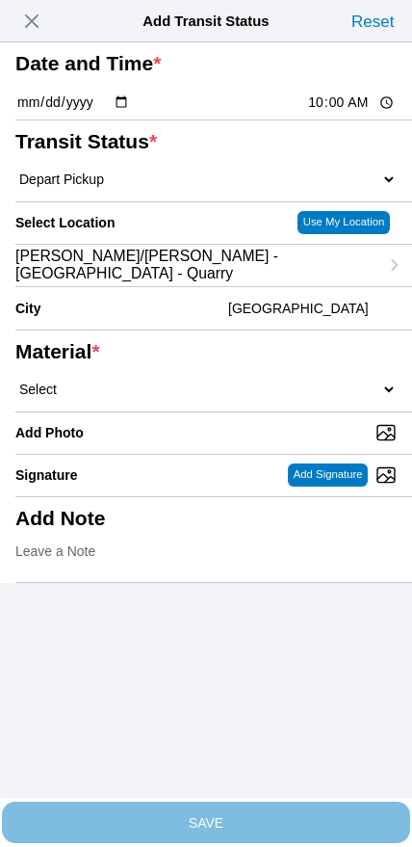
click at [236, 398] on select "Select 1" x 3" Rock 1" x 4" Rock 2" x 4" Rock Asphalt Cold Patch Backfill Spec …" at bounding box center [206, 389] width 382 height 17
select select "708650"
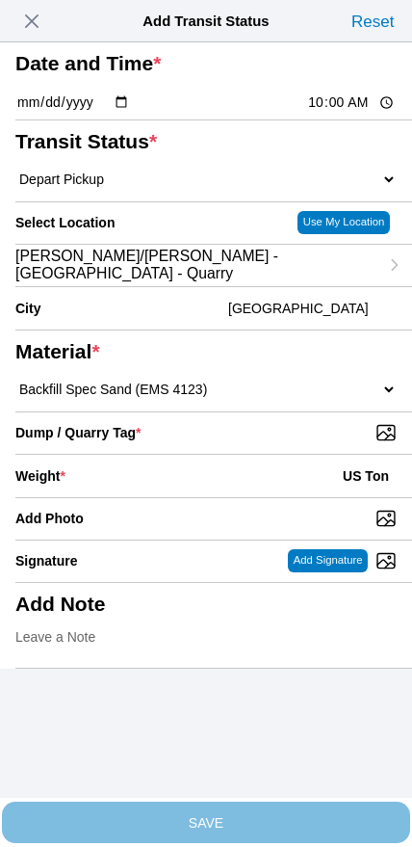
click at [282, 443] on input "Dump / Quarry Tag *" at bounding box center [213, 432] width 397 height 21
type input "C:\fakepath\image.jpg"
click at [150, 497] on div "Weight * US Ton" at bounding box center [206, 476] width 382 height 42
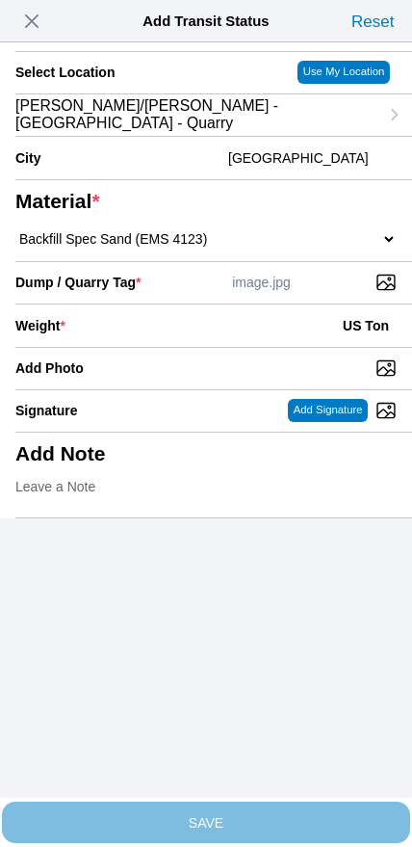
scroll to position [173, 0]
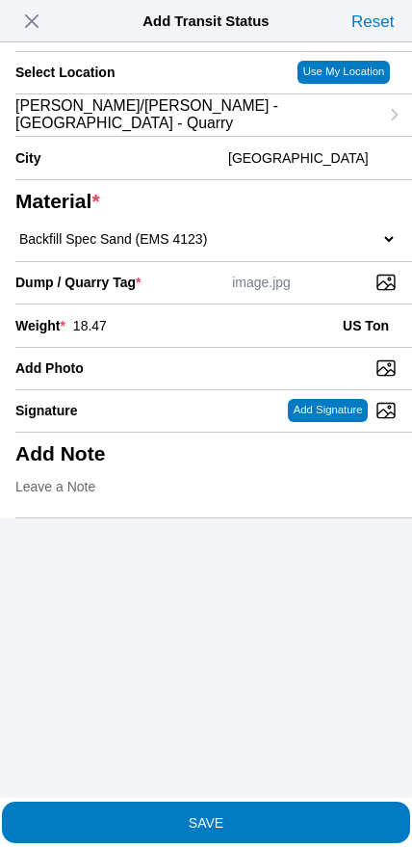
type input "18.47"
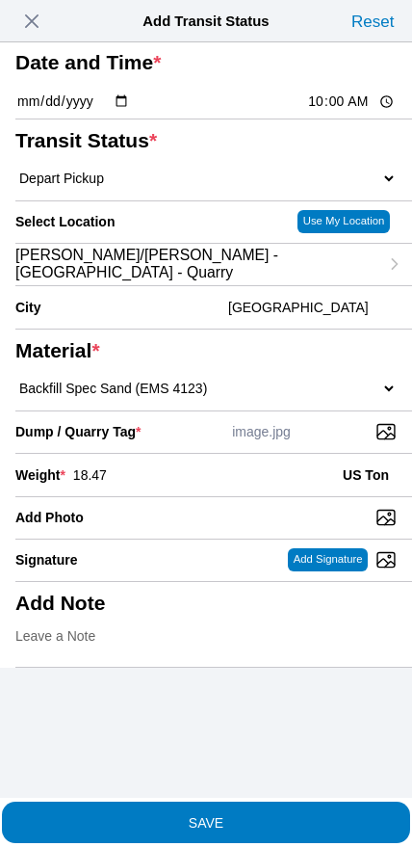
scroll to position [38, 0]
click at [0, 0] on slot "SAVE" at bounding box center [0, 0] width 0 height 0
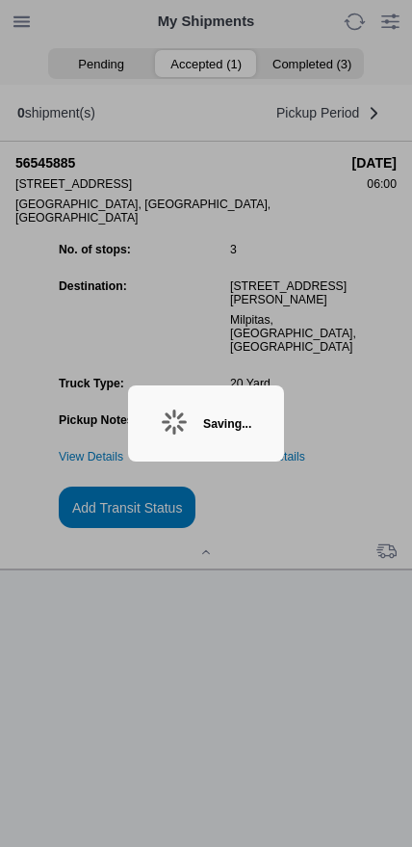
click at [173, 427] on div "Saving..." at bounding box center [206, 423] width 156 height 76
click at [186, 418] on div "Saving..." at bounding box center [206, 423] width 156 height 76
click at [180, 411] on div "Saving..." at bounding box center [206, 423] width 156 height 76
click at [181, 420] on div "Saving..." at bounding box center [206, 423] width 156 height 76
click at [247, 418] on div "Saving..." at bounding box center [227, 423] width 48 height 13
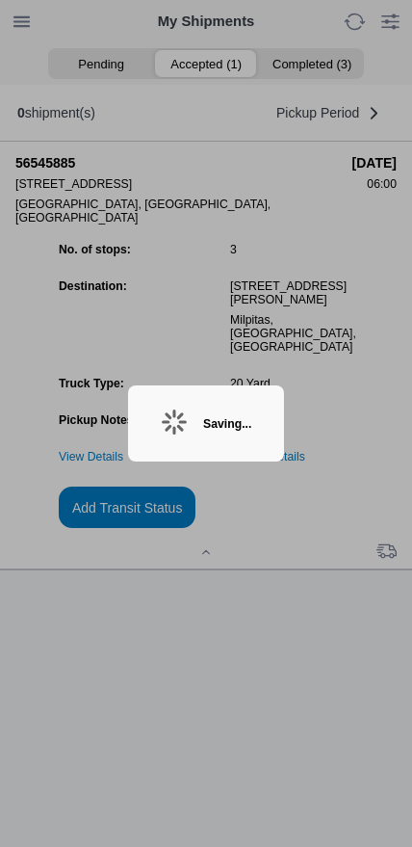
click at [203, 430] on div "Saving..." at bounding box center [227, 423] width 48 height 13
click at [203, 419] on div "Saving..." at bounding box center [227, 423] width 48 height 13
click at [203, 417] on div "Saving..." at bounding box center [227, 423] width 48 height 13
click at [181, 427] on div "Saving..." at bounding box center [206, 423] width 156 height 76
click at [300, 644] on ion-backdrop at bounding box center [206, 423] width 412 height 847
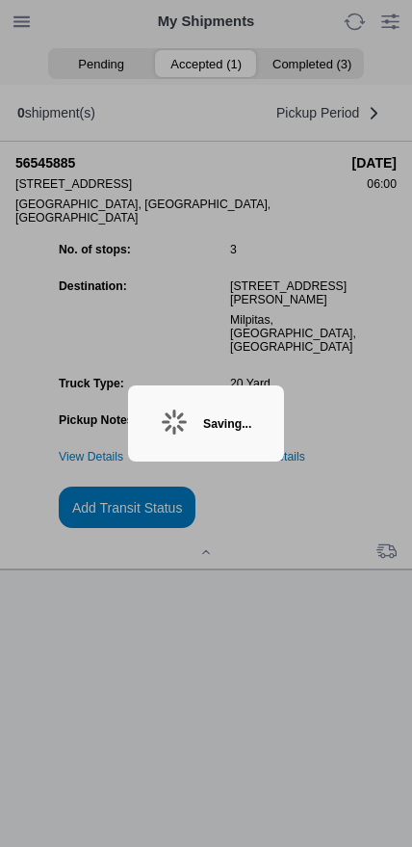
click at [174, 427] on div "Saving..." at bounding box center [206, 423] width 156 height 76
click at [203, 426] on div "Saving..." at bounding box center [227, 423] width 48 height 13
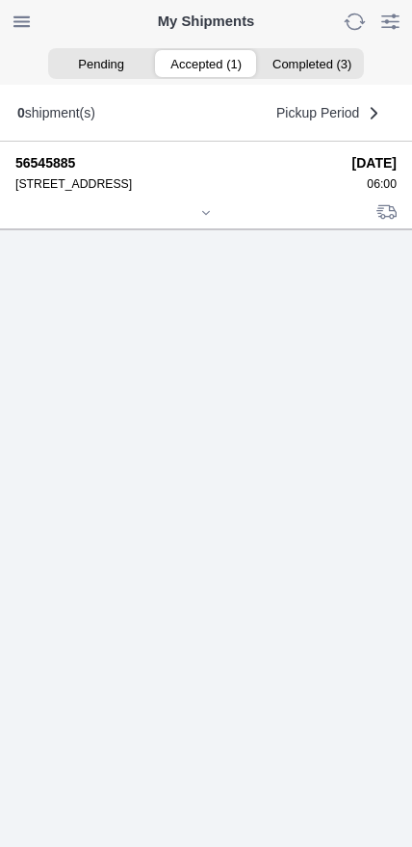
click at [203, 219] on icon at bounding box center [206, 213] width 12 height 12
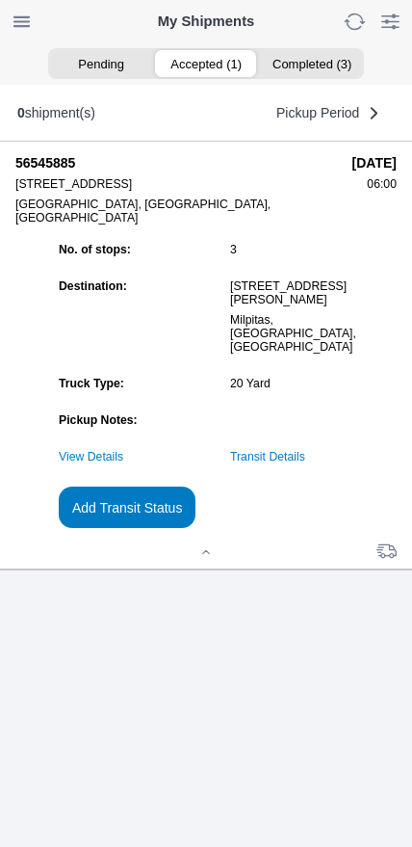
click at [305, 464] on link "Transit Details" at bounding box center [267, 456] width 75 height 13
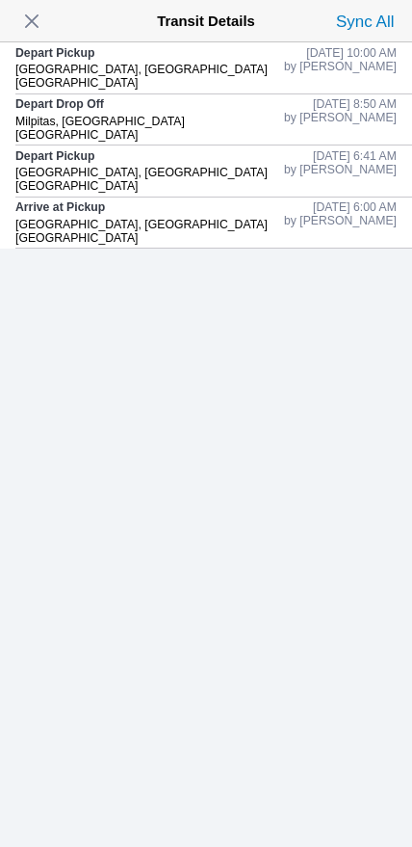
click at [28, 13] on span "button" at bounding box center [31, 21] width 27 height 27
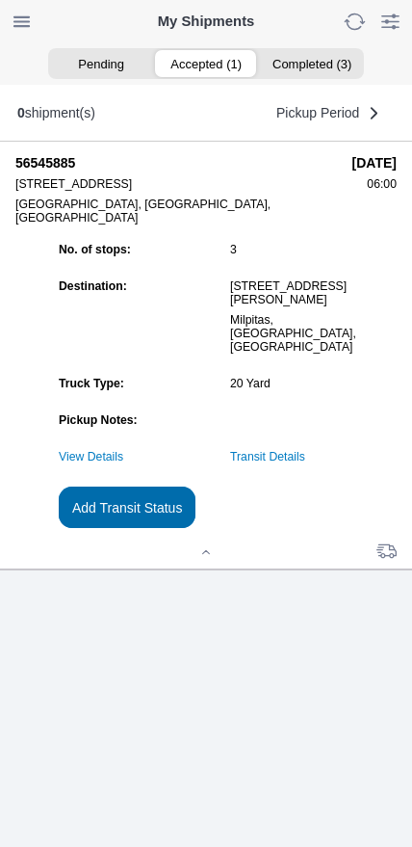
click at [0, 0] on slot "Add Transit Status" at bounding box center [0, 0] width 0 height 0
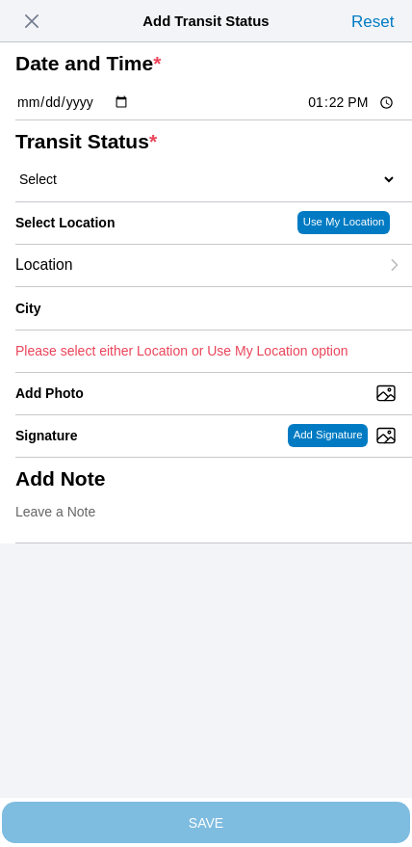
click at [326, 113] on input "13:22" at bounding box center [351, 103] width 91 height 20
type input "10:30"
click at [138, 188] on select "Select Arrive at Drop Off Arrive at Pickup Break Start Break Stop Depart Drop O…" at bounding box center [206, 179] width 382 height 17
select select "DPTDLVLOC"
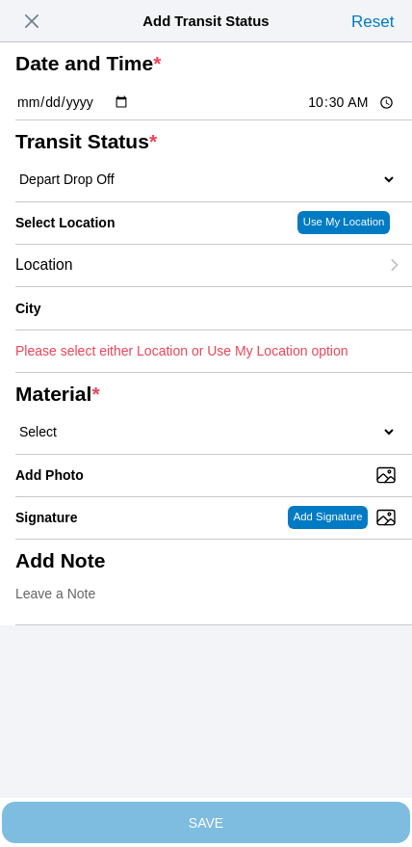
click at [141, 286] on div "Location" at bounding box center [196, 265] width 363 height 41
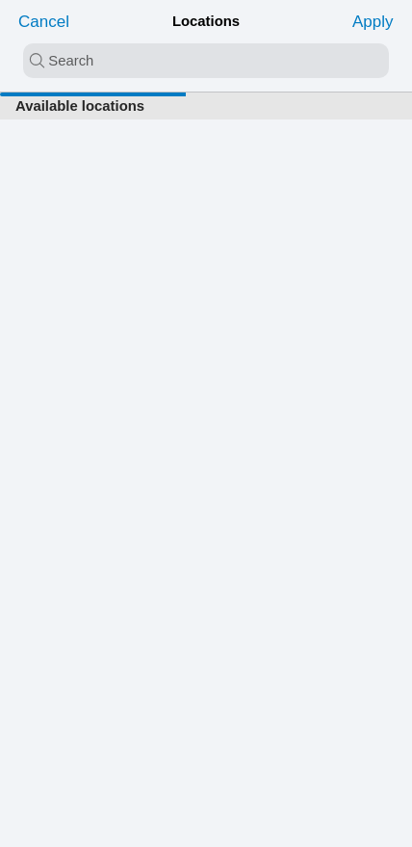
click at [183, 67] on input "search text" at bounding box center [206, 60] width 366 height 35
type input "oak"
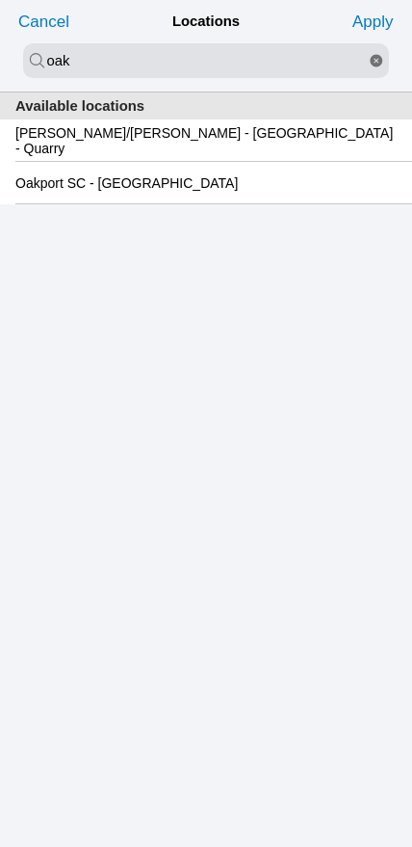
click at [0, 0] on slot "Oakport SC - [GEOGRAPHIC_DATA]" at bounding box center [0, 0] width 0 height 0
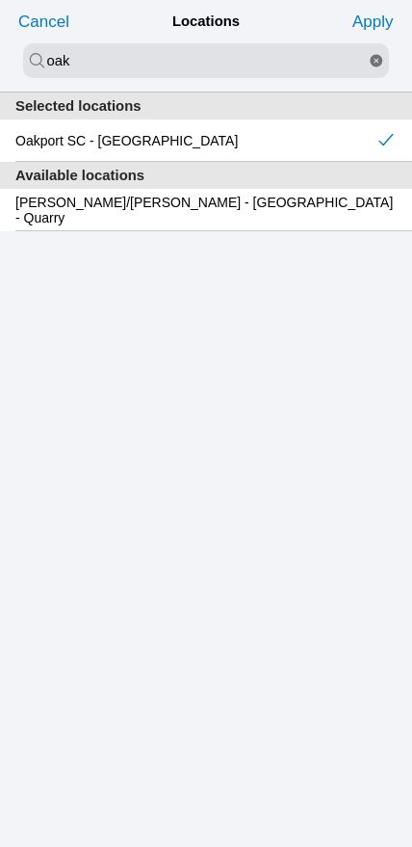
click at [0, 0] on slot "Apply" at bounding box center [0, 0] width 0 height 0
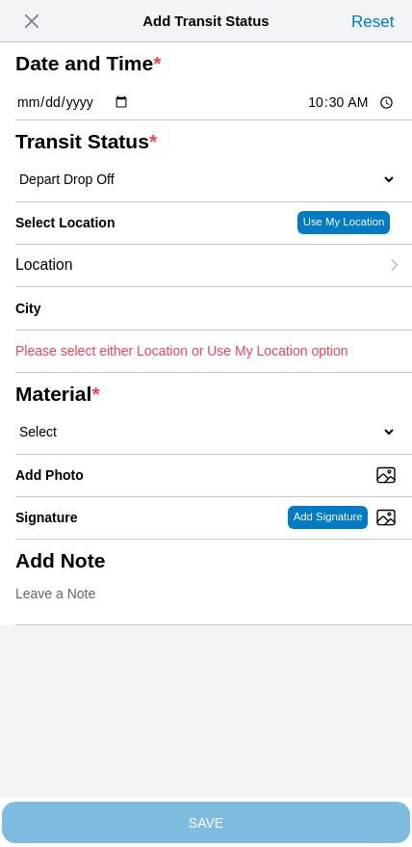
type input "[GEOGRAPHIC_DATA]"
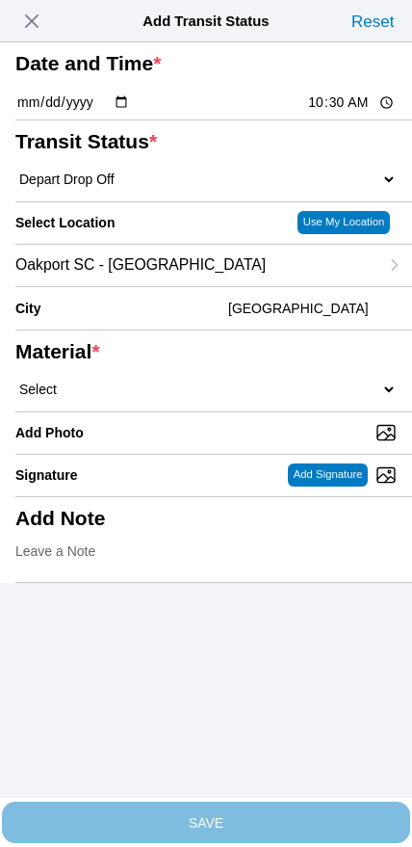
click at [226, 398] on select "Select 1" x 3" Rock 1" x 4" Rock 2" x 4" Rock Asphalt Cold Patch Backfill Spec …" at bounding box center [206, 389] width 382 height 17
select select "708650"
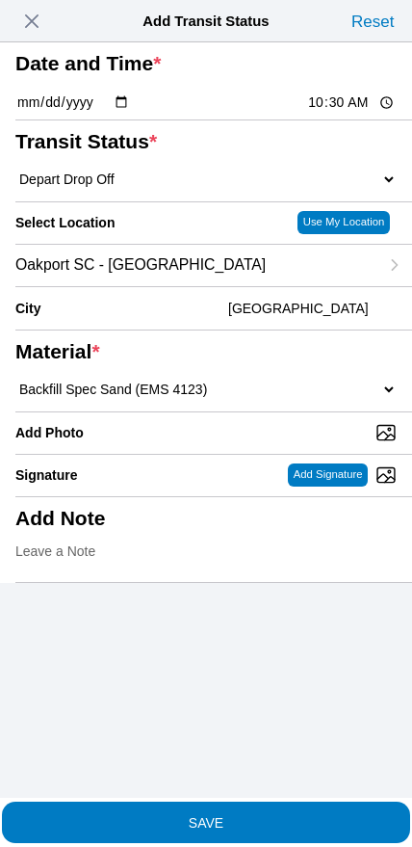
click at [231, 443] on input "Add Photo" at bounding box center [213, 432] width 397 height 21
type input "C:\fakepath\image.jpg"
click at [253, 815] on span "SAVE" at bounding box center [206, 821] width 382 height 13
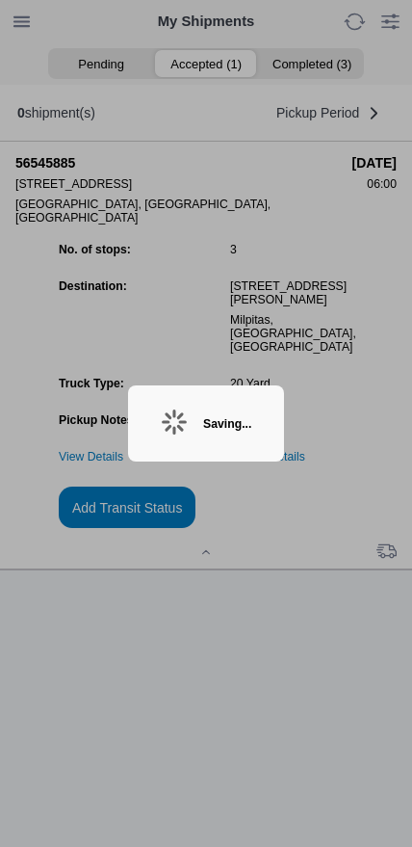
click at [252, 417] on div "Saving..." at bounding box center [227, 423] width 48 height 13
click at [252, 422] on div "Saving..." at bounding box center [227, 423] width 48 height 13
click at [237, 425] on div "Saving..." at bounding box center [227, 423] width 48 height 13
click at [203, 422] on div "Saving..." at bounding box center [227, 423] width 48 height 13
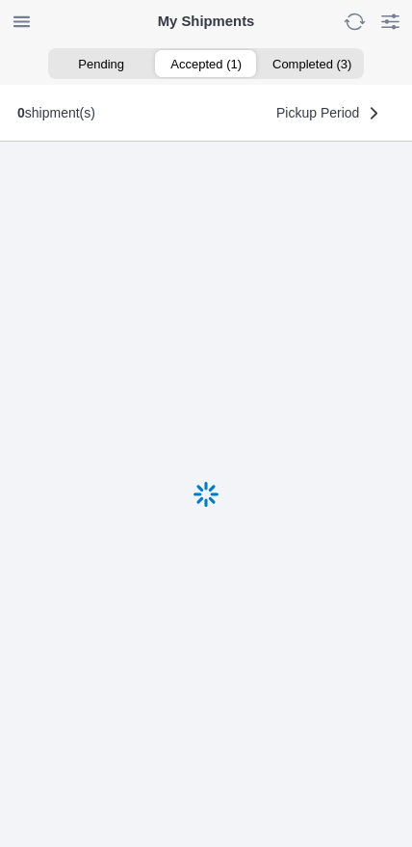
click at [219, 508] on icon at bounding box center [206, 494] width 27 height 27
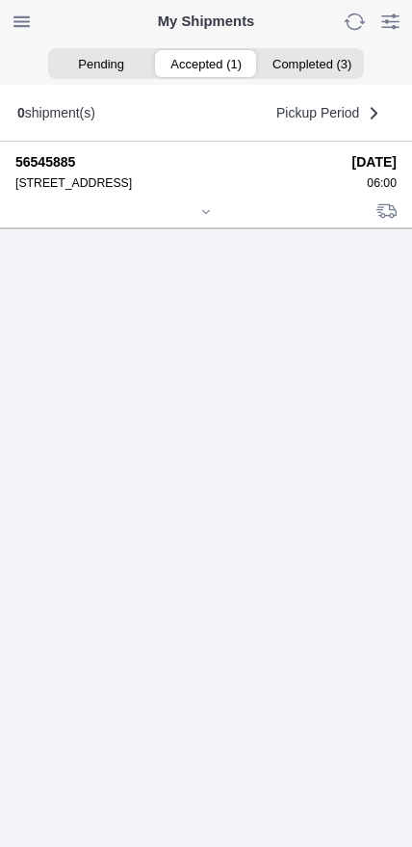
click at [200, 218] on icon at bounding box center [206, 212] width 12 height 12
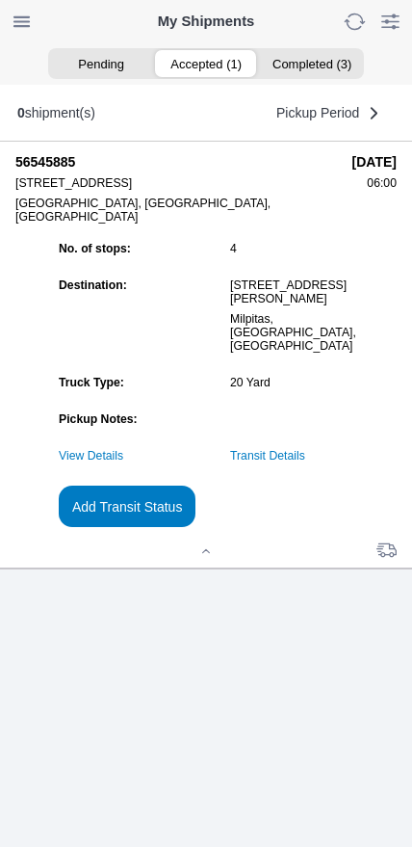
click at [297, 463] on link "Transit Details" at bounding box center [267, 455] width 75 height 13
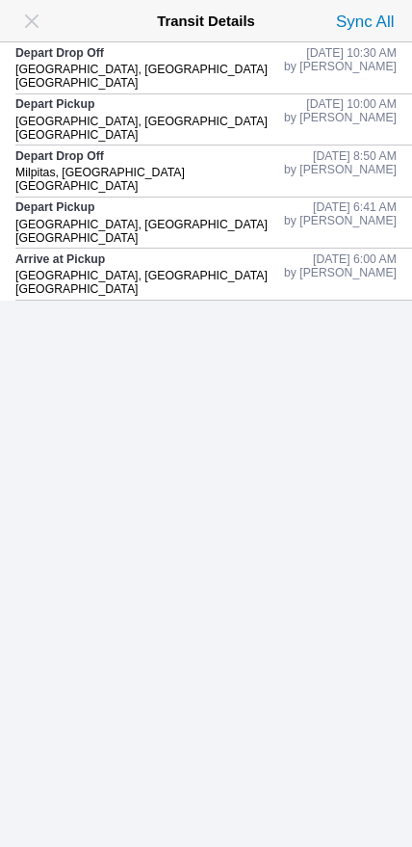
click at [39, 20] on span "button" at bounding box center [31, 21] width 27 height 27
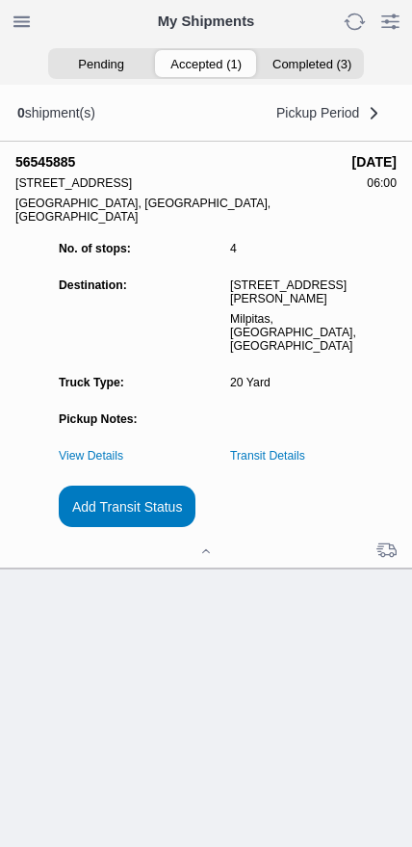
click at [0, 0] on slot "Add Transit Status" at bounding box center [0, 0] width 0 height 0
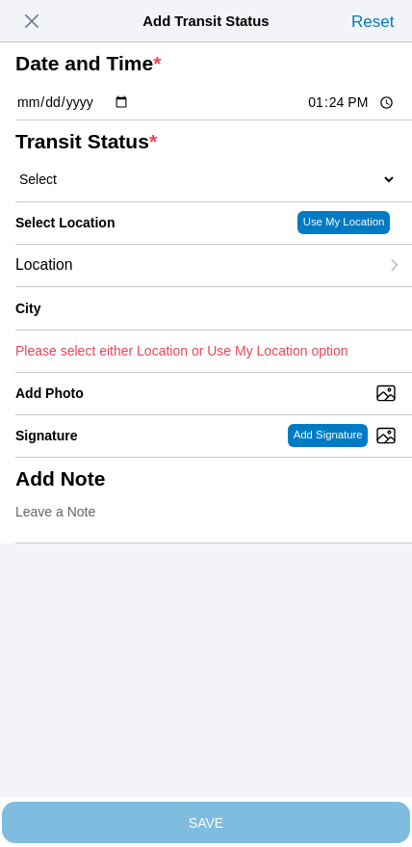
click at [343, 113] on input "13:24" at bounding box center [351, 103] width 91 height 20
type input "10:45"
click at [98, 188] on select "Select Arrive at Drop Off Arrive at Pickup Break Start Break Stop Depart Drop O…" at bounding box center [206, 179] width 382 height 17
select select "DPTPULOC"
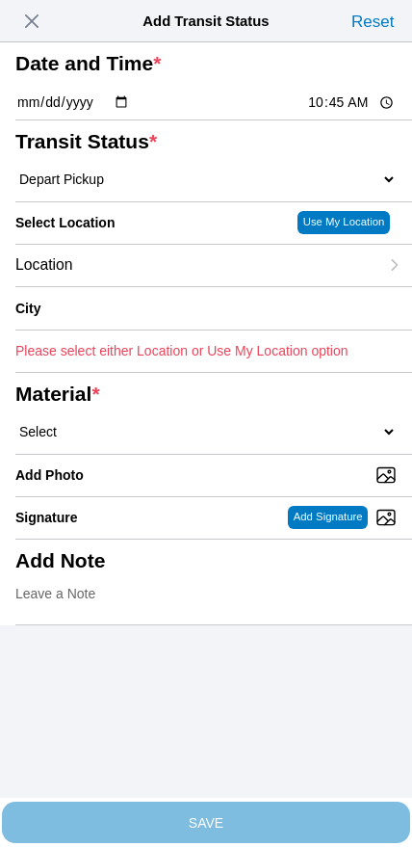
click at [125, 286] on div "Location" at bounding box center [196, 265] width 363 height 41
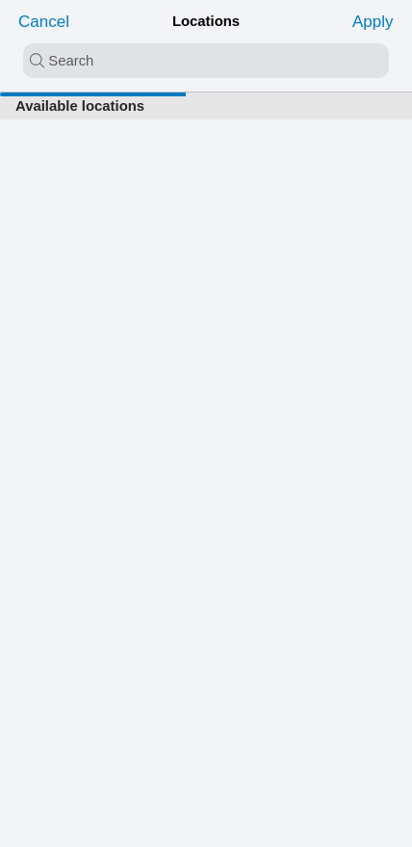
click at [163, 66] on input "search text" at bounding box center [206, 60] width 366 height 35
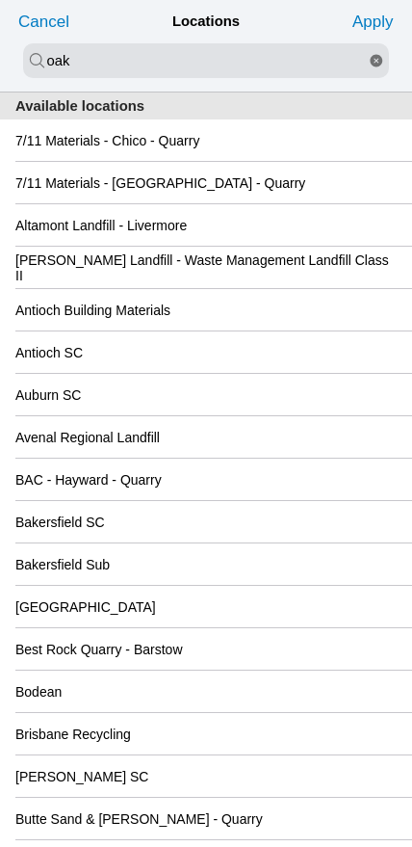
type input "oak"
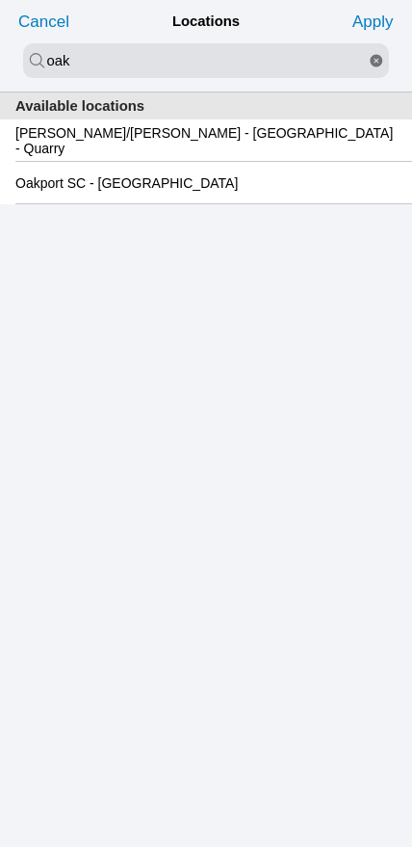
click at [0, 0] on slot "Oakport SC - [GEOGRAPHIC_DATA]" at bounding box center [0, 0] width 0 height 0
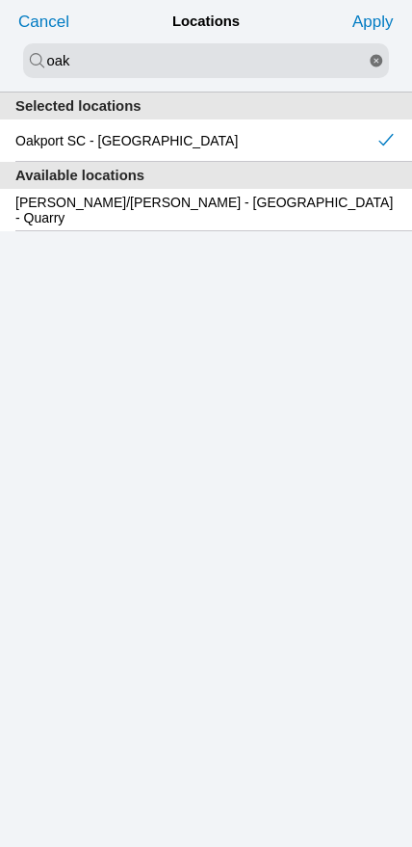
click at [0, 0] on slot "Apply" at bounding box center [0, 0] width 0 height 0
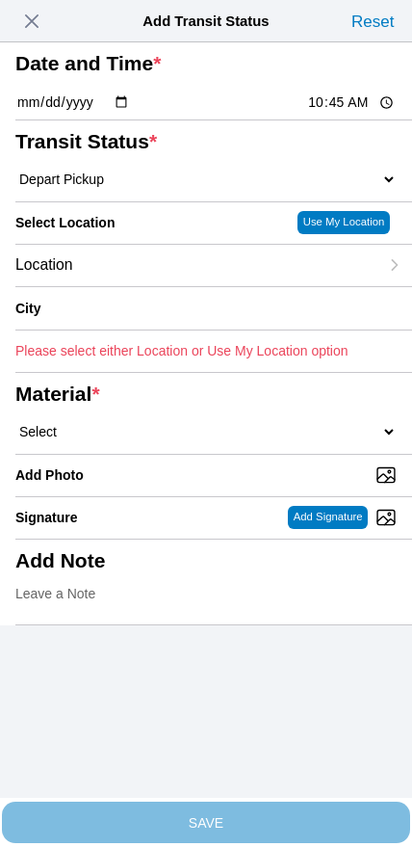
type input "[GEOGRAPHIC_DATA]"
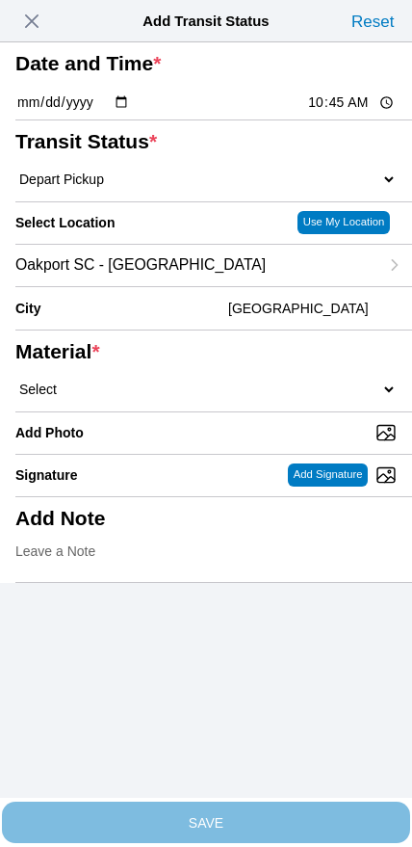
click at [200, 398] on select "Select 1" x 3" Rock 1" x 4" Rock 2" x 4" Rock Asphalt Cold Patch Backfill Spec …" at bounding box center [206, 389] width 382 height 17
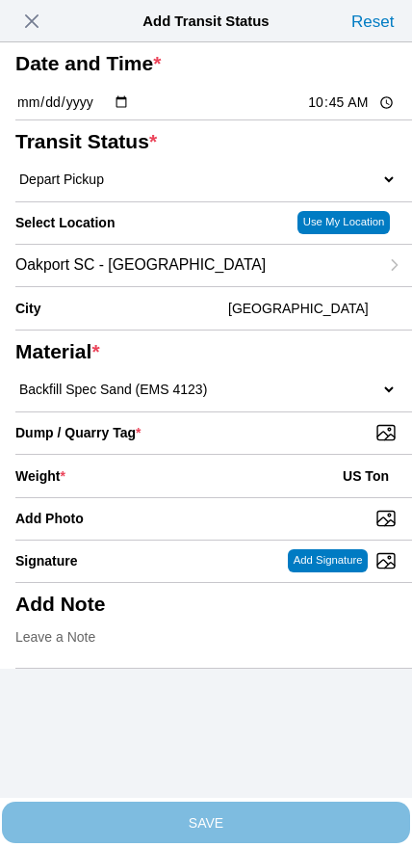
click at [291, 398] on select "Select 1" x 3" Rock 1" x 4" Rock 2" x 4" Rock Asphalt Cold Patch Backfill Spec …" at bounding box center [206, 389] width 382 height 17
select select "708654"
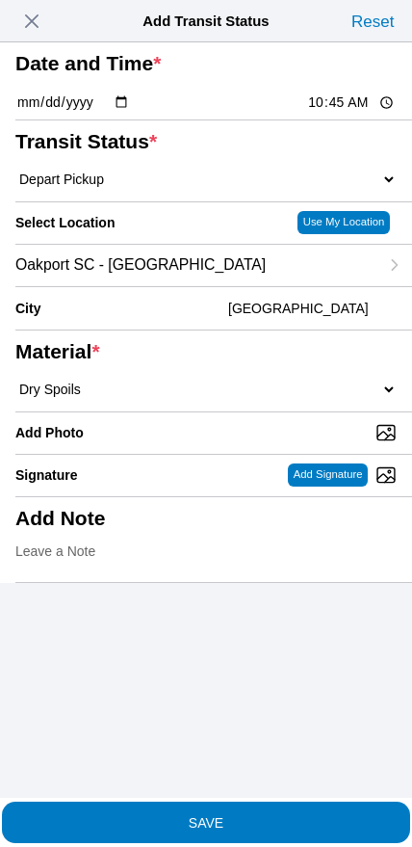
click at [247, 820] on button "SAVE" at bounding box center [206, 822] width 409 height 41
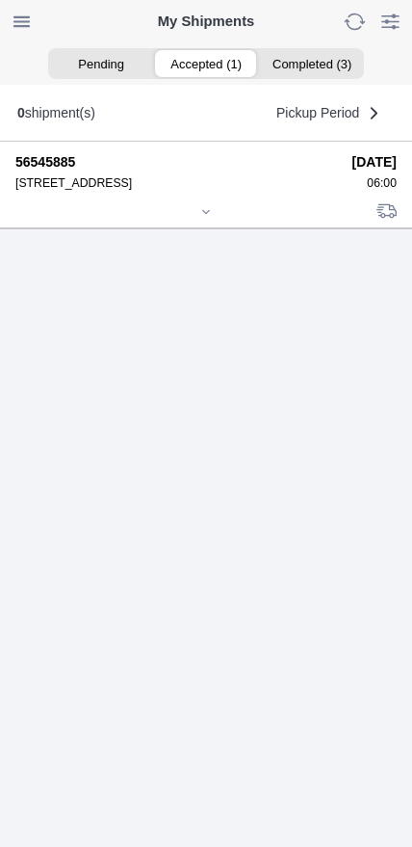
click at [187, 221] on div at bounding box center [206, 213] width 382 height 14
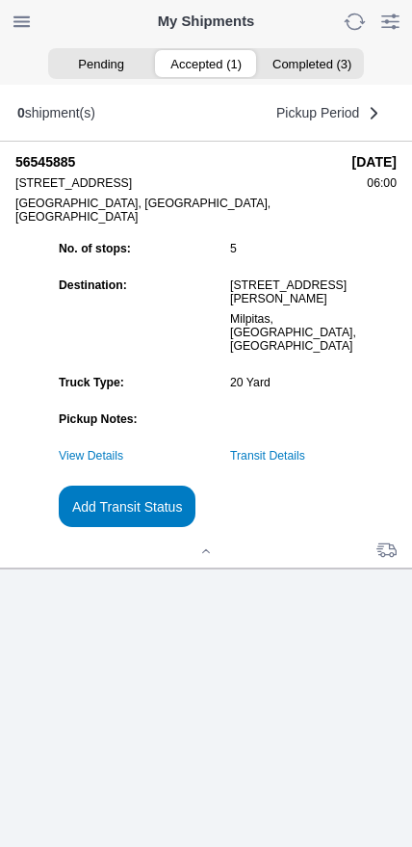
click at [0, 0] on slot "Add Transit Status" at bounding box center [0, 0] width 0 height 0
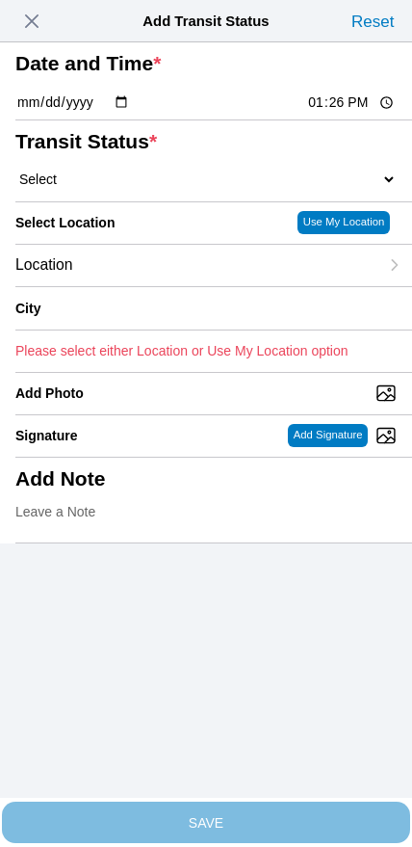
click at [318, 113] on input "13:26" at bounding box center [351, 103] width 91 height 20
type input "12:35"
click at [126, 188] on select "Select Arrive at Drop Off Arrive at Pickup Break Start Break Stop Depart Drop O…" at bounding box center [206, 179] width 382 height 17
select select "DPTDLVLOC"
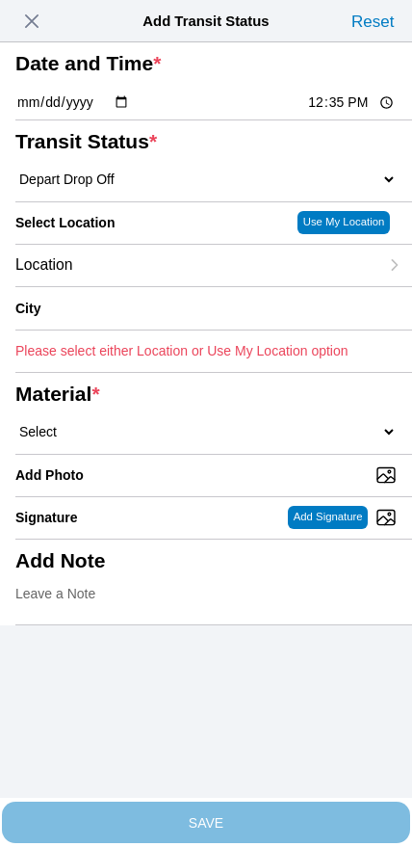
click at [146, 286] on div "Location" at bounding box center [196, 265] width 363 height 41
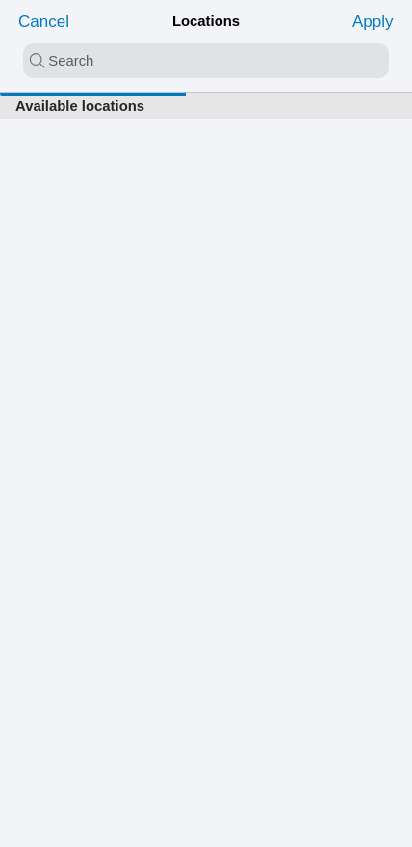
click at [154, 63] on input "search text" at bounding box center [206, 60] width 366 height 35
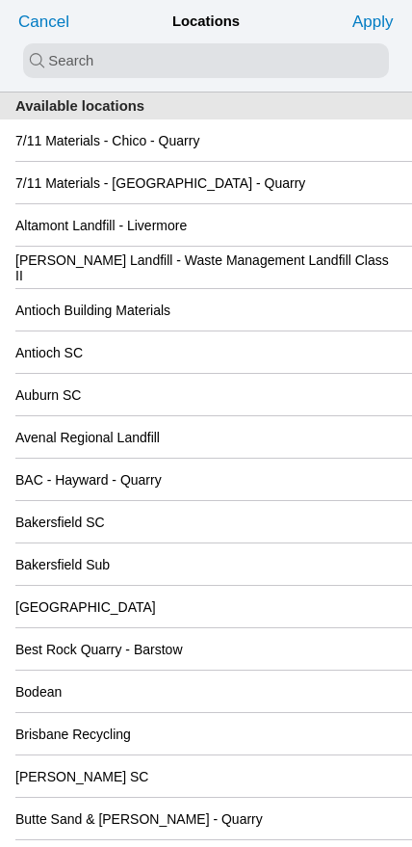
click at [131, 62] on input "search text" at bounding box center [206, 60] width 366 height 35
type input "keller"
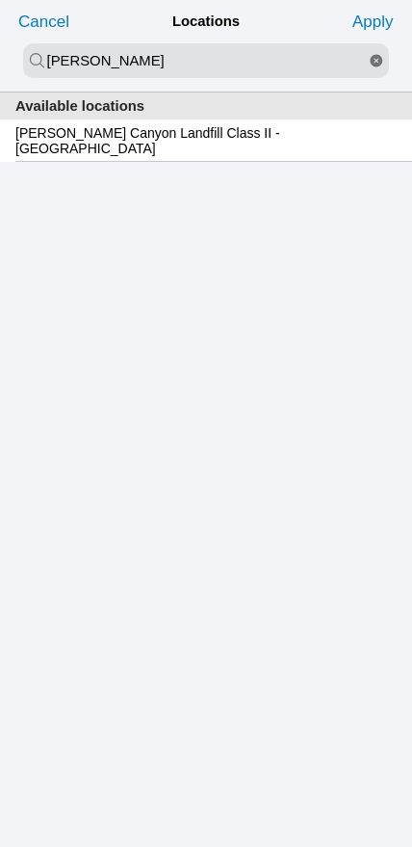
click at [0, 0] on slot "Keller Canyon Landfill Class II - Pittsburg" at bounding box center [0, 0] width 0 height 0
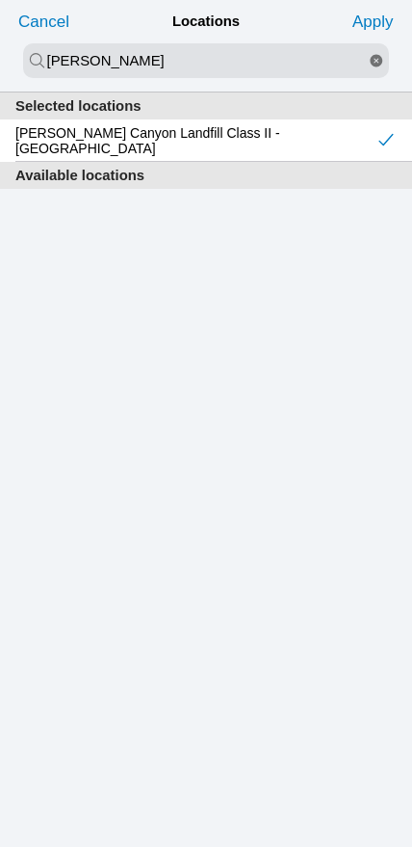
click at [0, 0] on slot "Apply" at bounding box center [0, 0] width 0 height 0
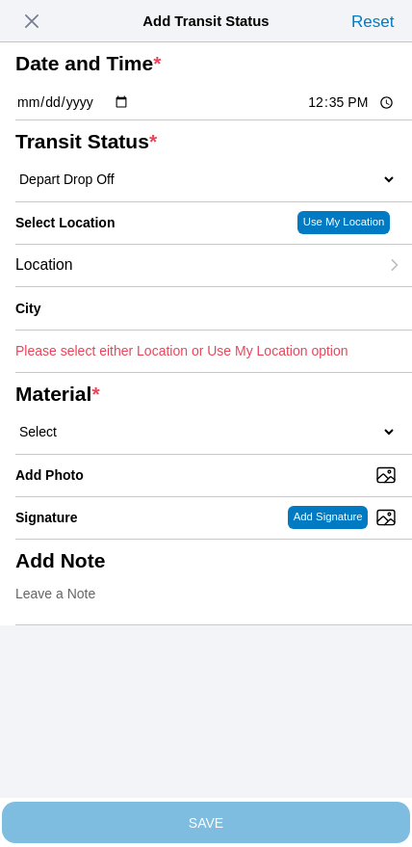
type input "Pittsburg"
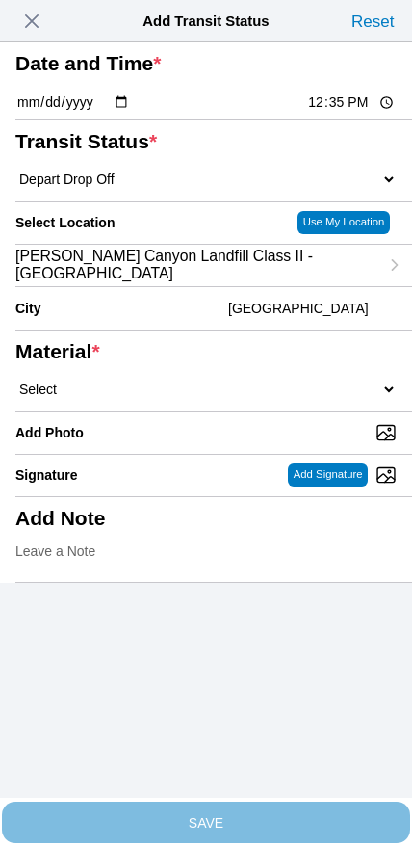
click at [217, 398] on select "Select 1" x 3" Rock 1" x 4" Rock 2" x 4" Rock Asphalt Cold Patch Backfill Spec …" at bounding box center [206, 389] width 382 height 17
select select "708654"
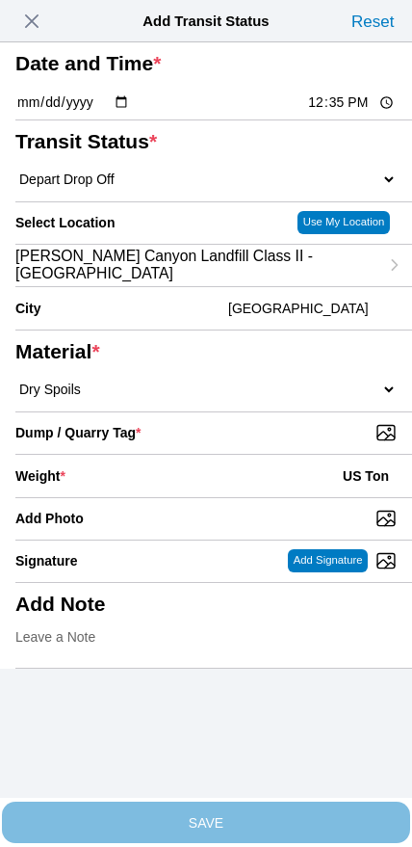
click at [284, 443] on input "Dump / Quarry Tag *" at bounding box center [213, 432] width 397 height 21
type input "C:\fakepath\image.jpg"
click at [193, 497] on div "Weight * US Ton" at bounding box center [206, 476] width 382 height 42
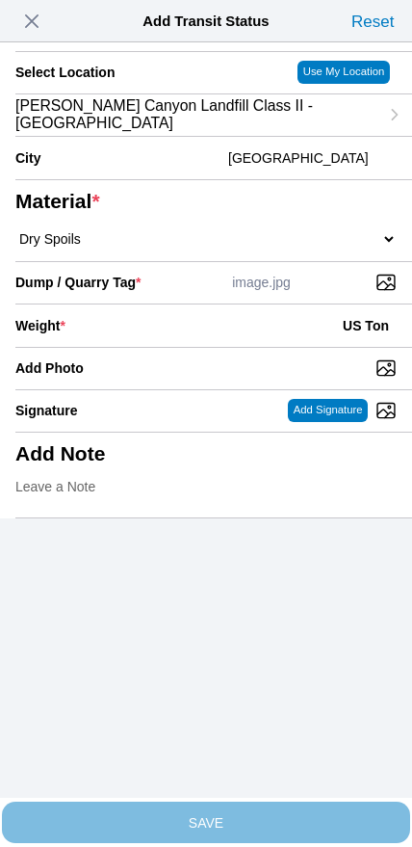
scroll to position [173, 0]
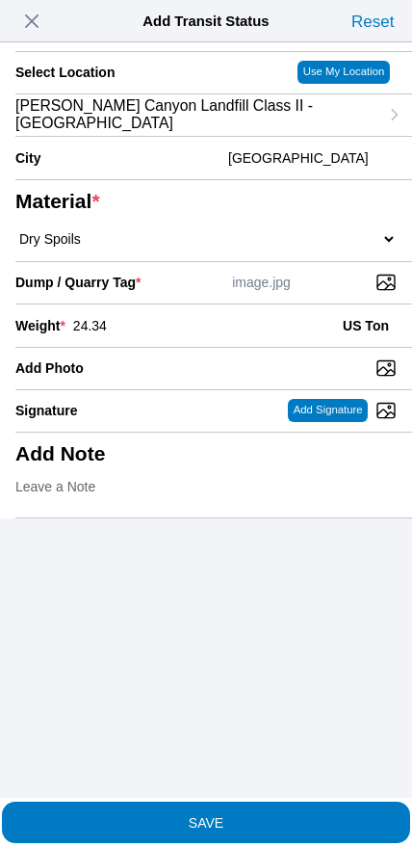
type input "24.34"
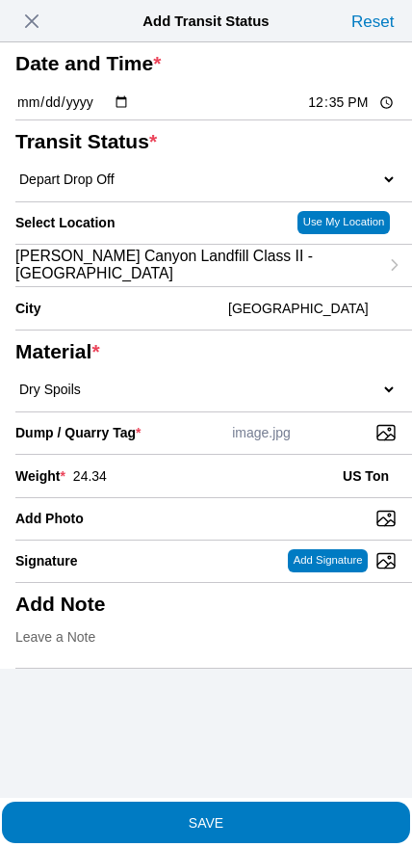
scroll to position [0, 0]
click at [254, 819] on span "SAVE" at bounding box center [206, 821] width 382 height 13
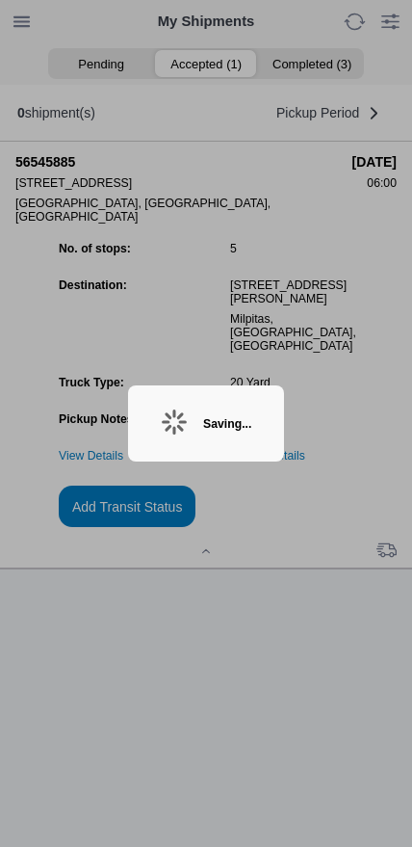
click at [220, 423] on div "Saving..." at bounding box center [227, 423] width 48 height 13
click at [219, 417] on div "Saving..." at bounding box center [227, 423] width 48 height 13
click at [248, 431] on div "Saving..." at bounding box center [227, 423] width 48 height 13
click at [246, 423] on div "Saving..." at bounding box center [227, 423] width 48 height 13
click at [223, 431] on div "Saving..." at bounding box center [227, 423] width 48 height 13
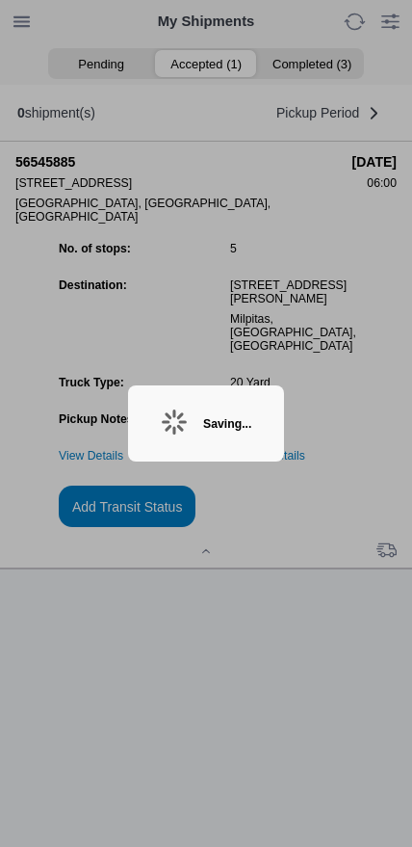
click at [229, 420] on div "Saving..." at bounding box center [227, 423] width 48 height 13
click at [240, 427] on div "Saving..." at bounding box center [227, 423] width 48 height 13
click at [207, 426] on div "Saving..." at bounding box center [227, 423] width 48 height 13
click at [210, 428] on div "Saving..." at bounding box center [227, 423] width 48 height 13
click at [218, 422] on div "Saving..." at bounding box center [227, 423] width 48 height 13
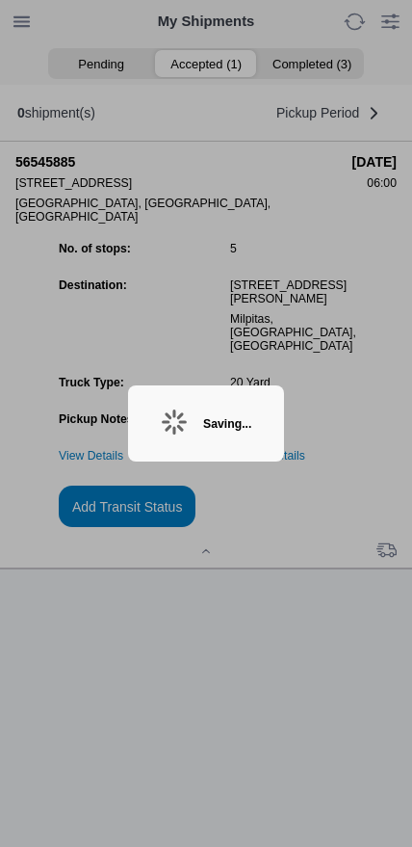
click at [210, 422] on div "Saving..." at bounding box center [227, 423] width 48 height 13
